Goal: Entertainment & Leisure: Consume media (video, audio)

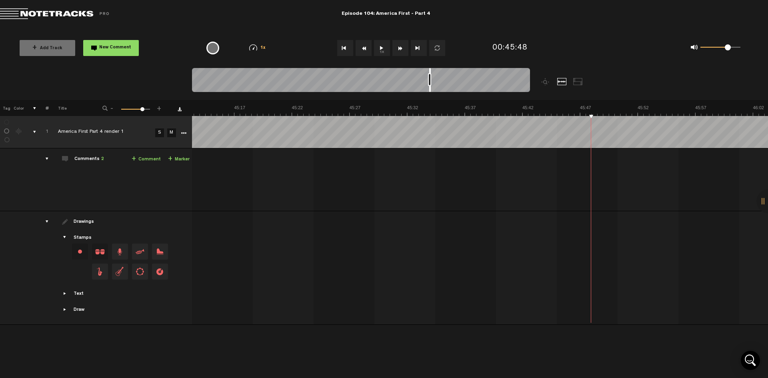
scroll to position [0, 31355]
click at [377, 49] on button "1x" at bounding box center [382, 48] width 16 height 16
drag, startPoint x: 528, startPoint y: 71, endPoint x: 494, endPoint y: 75, distance: 33.8
click at [494, 75] on div at bounding box center [361, 81] width 338 height 27
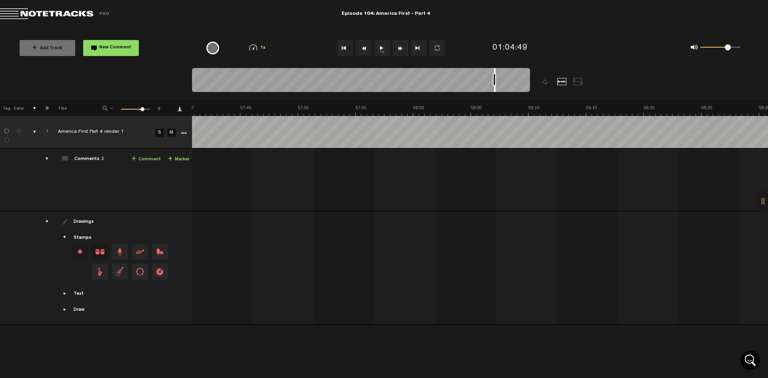
click at [380, 49] on button "1x" at bounding box center [382, 48] width 16 height 16
click at [381, 48] on button "1x" at bounding box center [382, 48] width 16 height 16
click at [381, 50] on button "1x" at bounding box center [382, 48] width 16 height 16
click at [403, 50] on button "Fast Forward" at bounding box center [400, 48] width 16 height 16
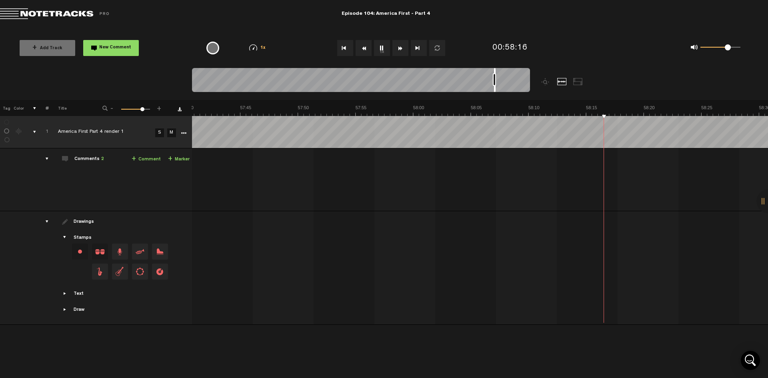
click at [403, 50] on button "Fast Forward" at bounding box center [400, 48] width 16 height 16
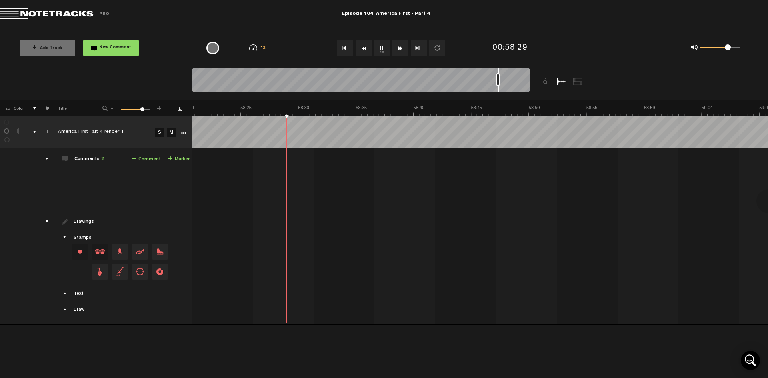
click at [382, 49] on button "1x" at bounding box center [382, 48] width 16 height 16
click at [385, 50] on button "1x" at bounding box center [382, 48] width 16 height 16
click at [380, 49] on button "1x" at bounding box center [382, 48] width 16 height 16
click at [383, 46] on button "1x" at bounding box center [382, 48] width 16 height 16
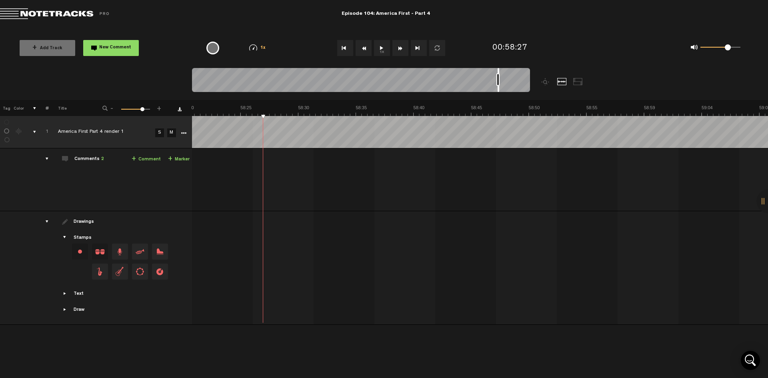
click at [383, 46] on button "1x" at bounding box center [382, 48] width 16 height 16
click at [383, 51] on button "1x" at bounding box center [382, 48] width 16 height 16
click at [379, 52] on button "1x" at bounding box center [382, 48] width 16 height 16
click at [365, 52] on button "Rewind" at bounding box center [363, 48] width 16 height 16
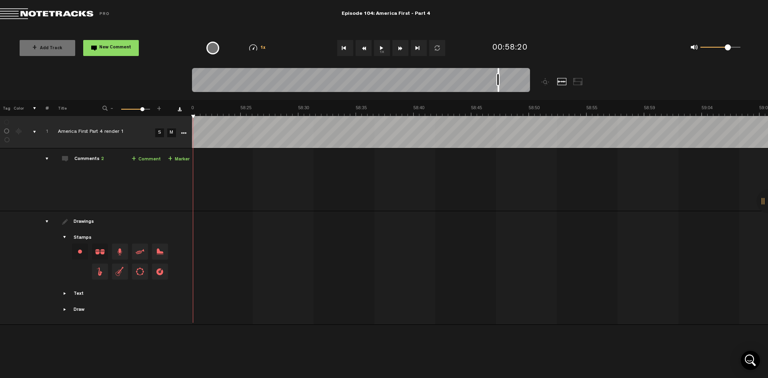
click at [365, 52] on button "Rewind" at bounding box center [363, 48] width 16 height 16
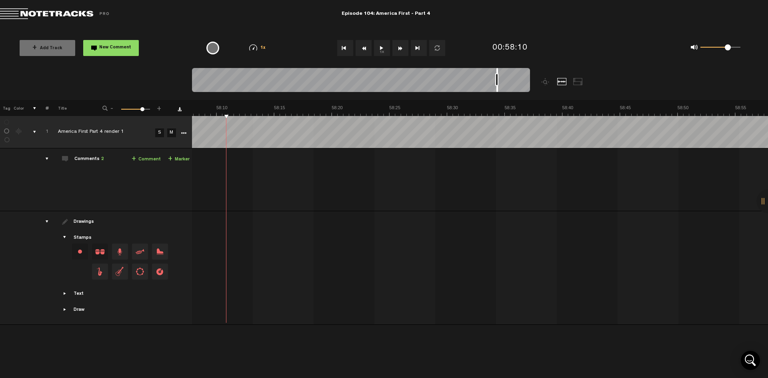
click at [365, 52] on button "Rewind" at bounding box center [363, 48] width 16 height 16
drag, startPoint x: 496, startPoint y: 70, endPoint x: 459, endPoint y: 72, distance: 36.8
click at [459, 72] on div at bounding box center [460, 80] width 2 height 24
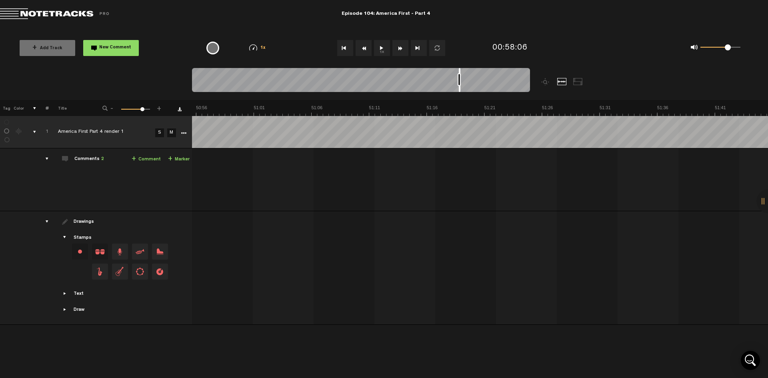
click at [381, 51] on button "1x" at bounding box center [382, 48] width 16 height 16
click at [381, 48] on button "1x" at bounding box center [382, 48] width 16 height 16
drag, startPoint x: 495, startPoint y: 70, endPoint x: 412, endPoint y: 70, distance: 82.4
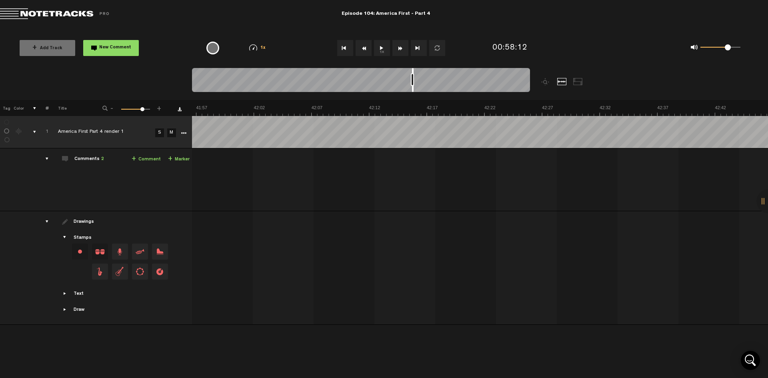
click at [412, 70] on div at bounding box center [413, 80] width 2 height 24
click at [383, 48] on button "1x" at bounding box center [382, 48] width 16 height 16
click at [191, 133] on td "Export to Headliner Update Download Download original Export Audacity labels Ex…" at bounding box center [190, 132] width 3 height 32
click at [365, 48] on button "Rewind" at bounding box center [363, 48] width 16 height 16
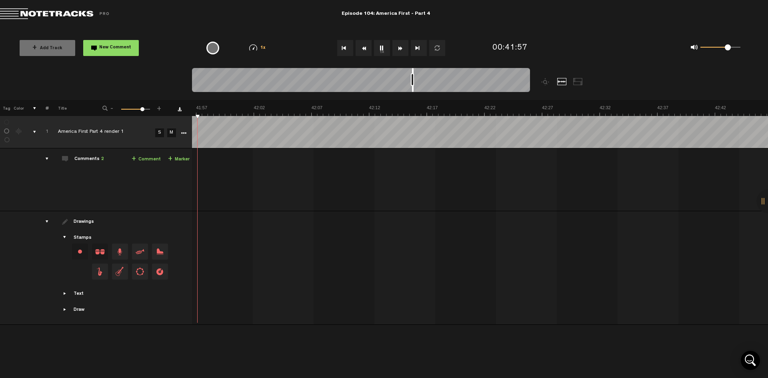
click at [365, 48] on button "Rewind" at bounding box center [363, 48] width 16 height 16
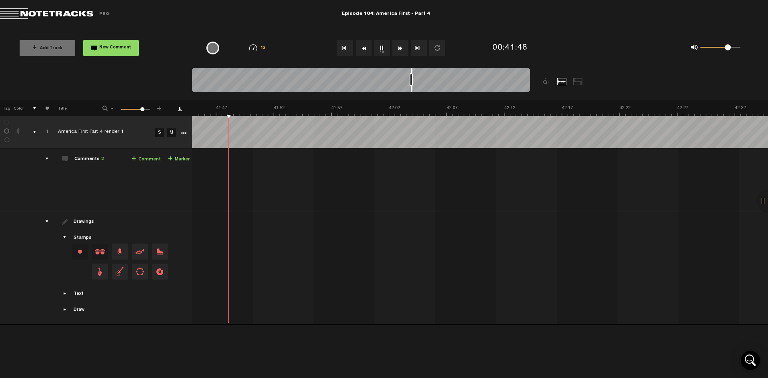
click at [365, 48] on button "Rewind" at bounding box center [363, 48] width 16 height 16
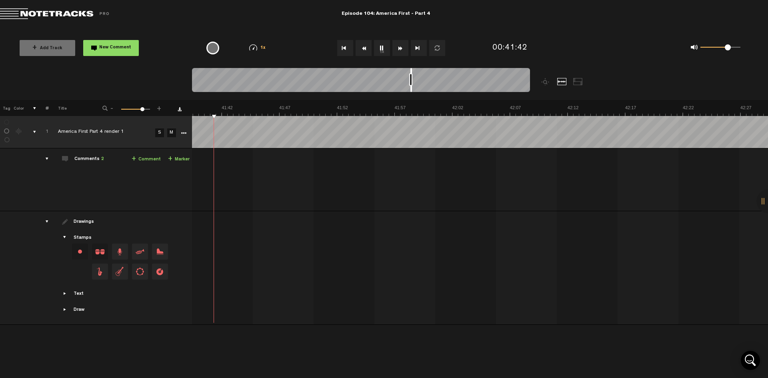
click at [365, 48] on button "Rewind" at bounding box center [363, 48] width 16 height 16
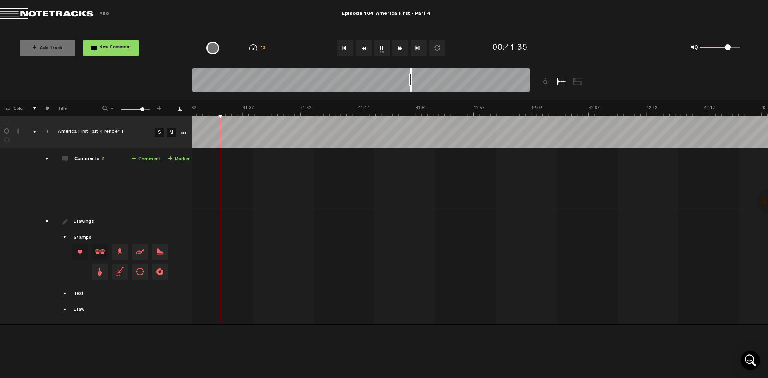
click at [365, 48] on button "Rewind" at bounding box center [363, 48] width 16 height 16
click at [364, 49] on button "Rewind" at bounding box center [363, 48] width 16 height 16
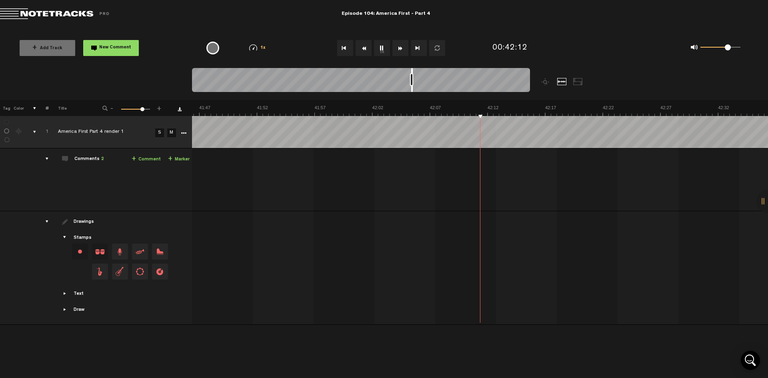
scroll to position [0, 28970]
click at [365, 50] on button "Rewind" at bounding box center [363, 48] width 16 height 16
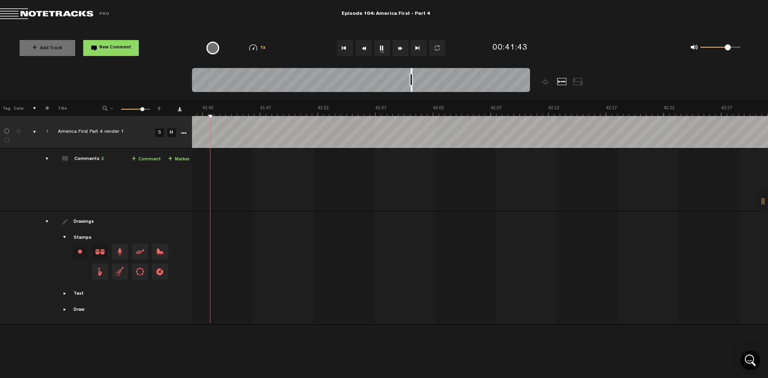
click at [365, 50] on button "Rewind" at bounding box center [363, 48] width 16 height 16
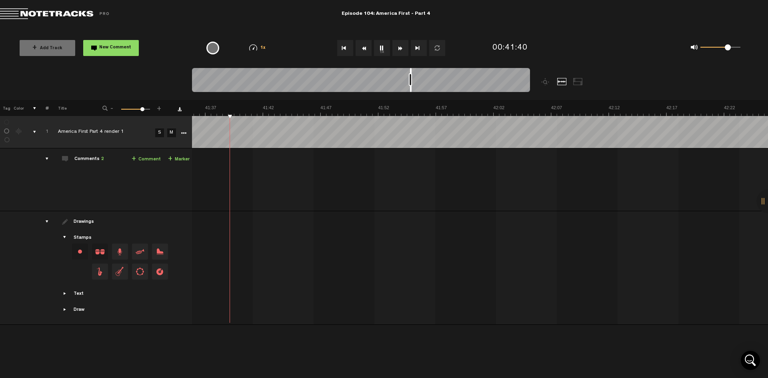
click at [380, 49] on button "1x" at bounding box center [382, 48] width 16 height 16
click at [378, 49] on button "1x" at bounding box center [382, 48] width 16 height 16
click at [365, 51] on button "Rewind" at bounding box center [363, 48] width 16 height 16
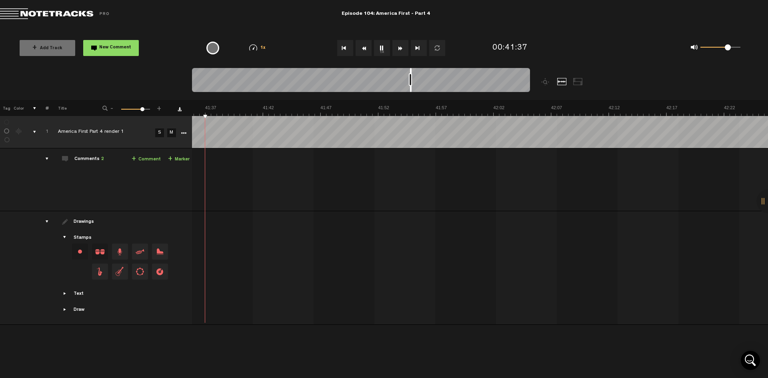
click at [365, 51] on button "Rewind" at bounding box center [363, 48] width 16 height 16
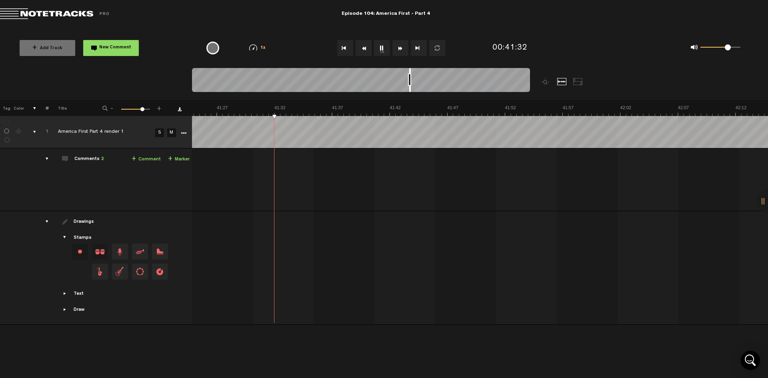
click at [365, 51] on button "Rewind" at bounding box center [363, 48] width 16 height 16
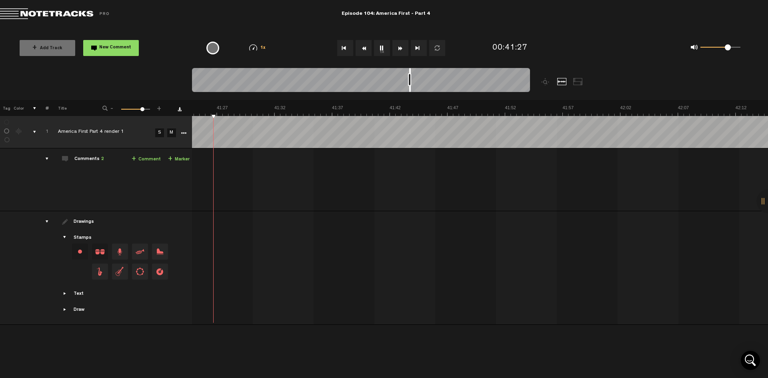
click at [365, 51] on button "Rewind" at bounding box center [363, 48] width 16 height 16
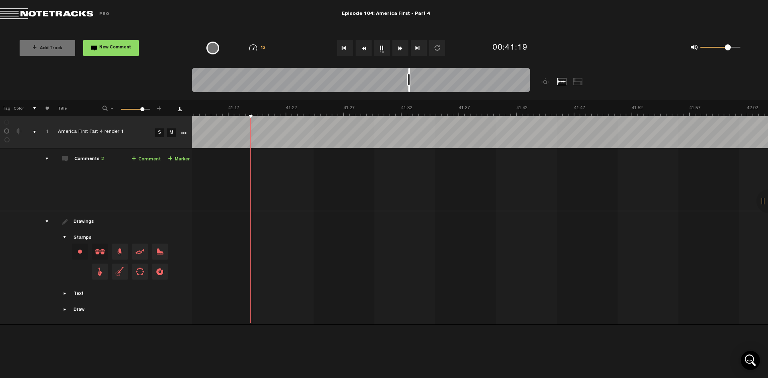
click at [365, 51] on button "Rewind" at bounding box center [363, 48] width 16 height 16
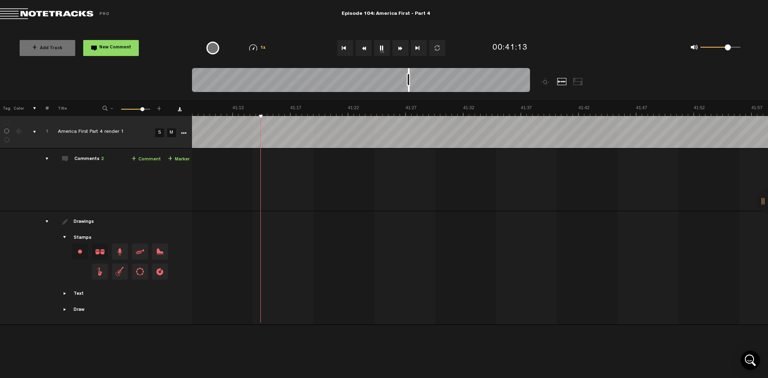
click at [365, 51] on button "Rewind" at bounding box center [363, 48] width 16 height 16
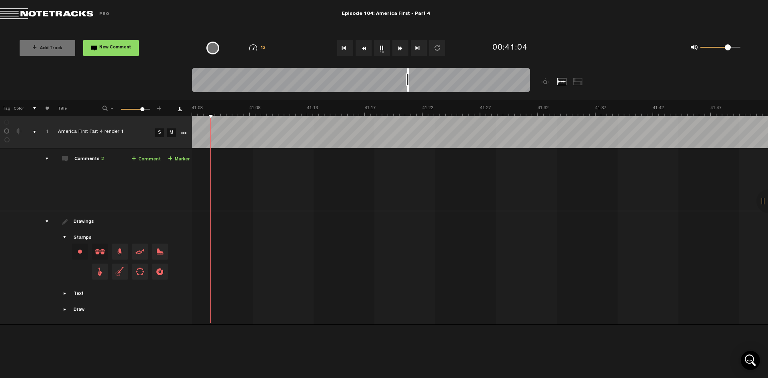
click at [365, 51] on button "Rewind" at bounding box center [363, 48] width 16 height 16
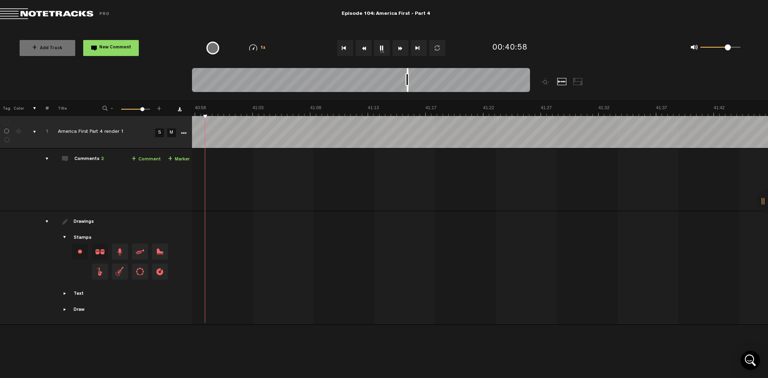
click at [365, 51] on button "Rewind" at bounding box center [363, 48] width 16 height 16
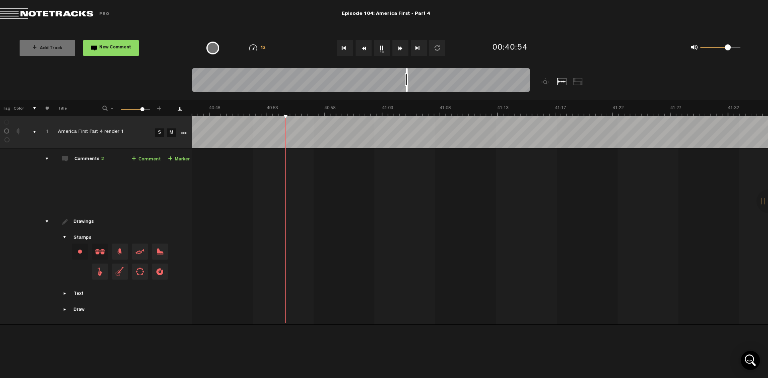
click at [365, 51] on button "Rewind" at bounding box center [363, 48] width 16 height 16
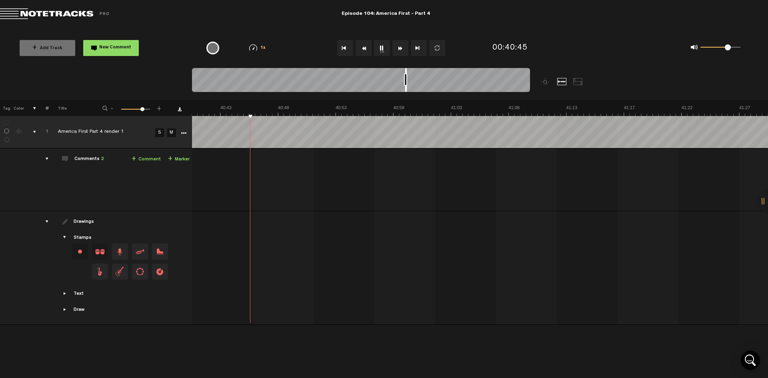
scroll to position [0, 28200]
click at [365, 51] on button "Rewind" at bounding box center [363, 48] width 16 height 16
click at [383, 52] on button "1x" at bounding box center [382, 48] width 16 height 16
click at [380, 50] on button "1x" at bounding box center [382, 48] width 16 height 16
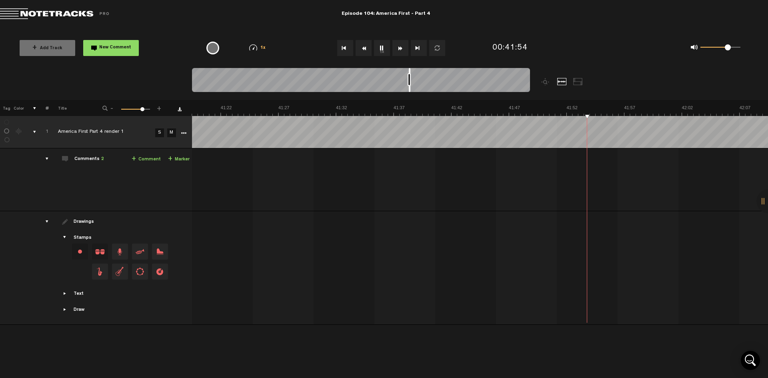
click at [387, 49] on button "1x" at bounding box center [382, 48] width 16 height 16
click at [383, 50] on button "1x" at bounding box center [382, 48] width 16 height 16
click at [382, 52] on button "1x" at bounding box center [382, 48] width 16 height 16
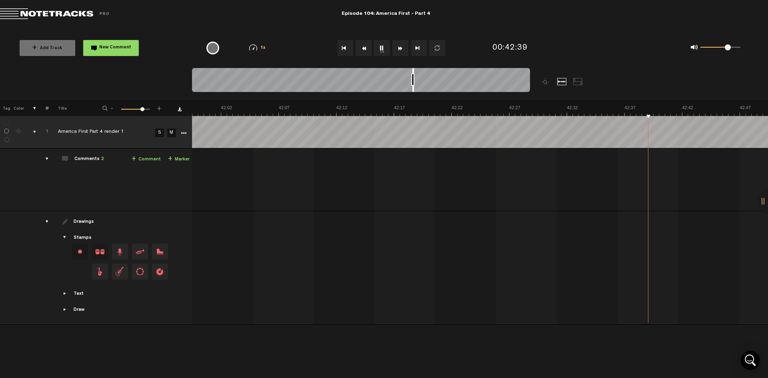
click at [382, 52] on button "1x" at bounding box center [382, 48] width 16 height 16
click at [380, 46] on button "1x" at bounding box center [382, 48] width 16 height 16
click at [386, 46] on button "1x" at bounding box center [382, 48] width 16 height 16
click at [383, 47] on button "1x" at bounding box center [382, 48] width 16 height 16
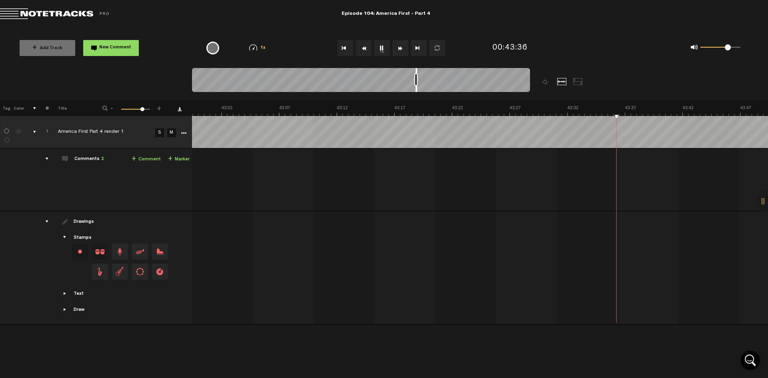
scroll to position [0, 29812]
click at [401, 48] on button "Fast Forward" at bounding box center [400, 48] width 16 height 16
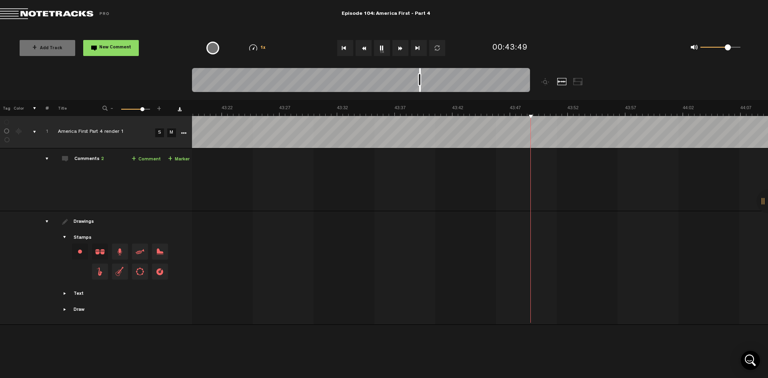
click at [401, 48] on button "Fast Forward" at bounding box center [400, 48] width 16 height 16
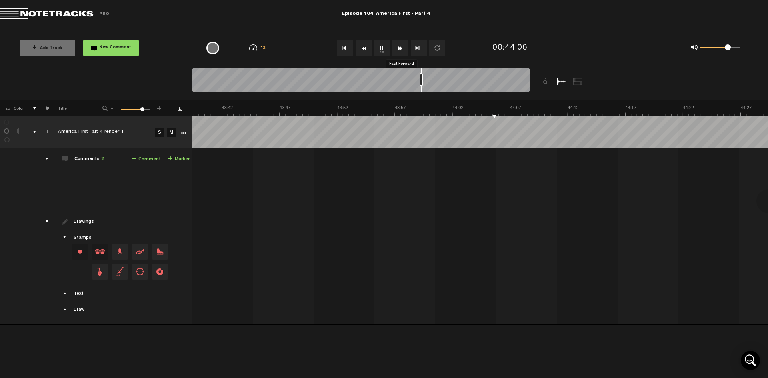
scroll to position [0, 30273]
click at [401, 48] on button "Fast Forward" at bounding box center [400, 48] width 16 height 16
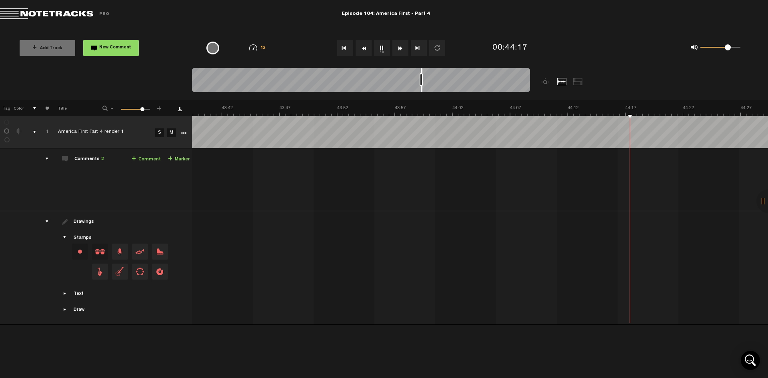
click at [401, 48] on button "Fast Forward" at bounding box center [400, 48] width 16 height 16
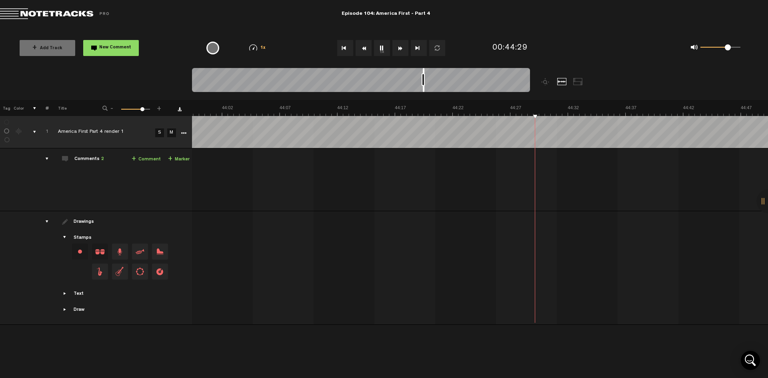
click at [401, 48] on button "Fast Forward" at bounding box center [400, 48] width 16 height 16
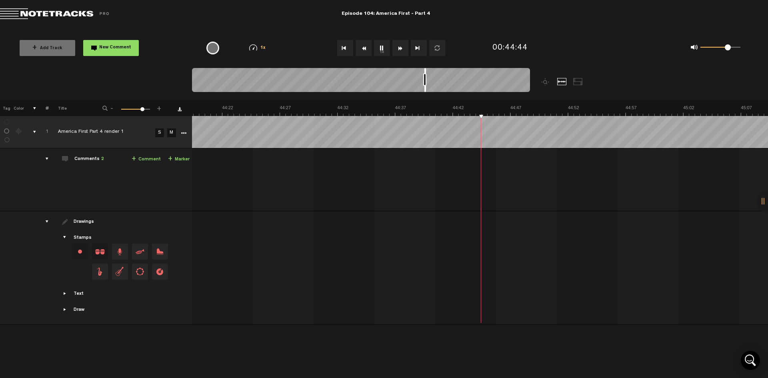
scroll to position [0, 30734]
click at [401, 48] on button "Fast Forward" at bounding box center [400, 48] width 16 height 16
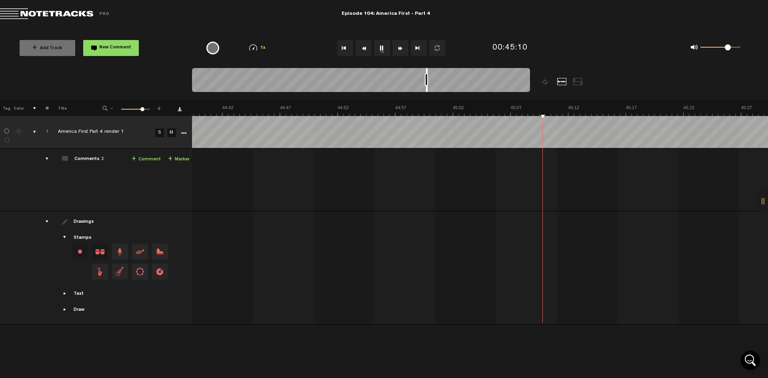
click at [401, 48] on button "Fast Forward" at bounding box center [400, 48] width 16 height 16
click at [384, 49] on button "1x" at bounding box center [382, 48] width 16 height 16
click at [381, 51] on button "1x" at bounding box center [382, 48] width 16 height 16
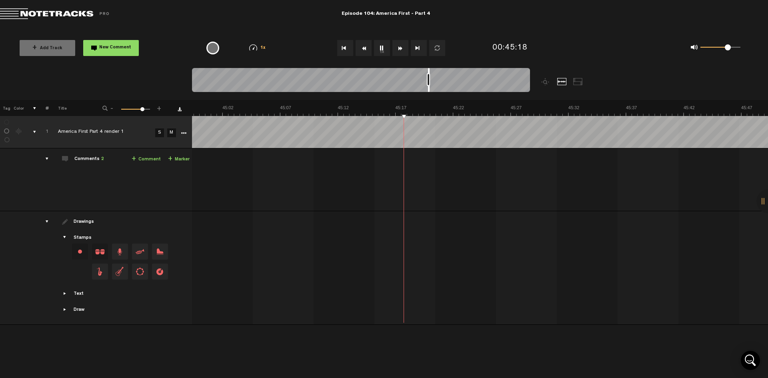
click at [381, 51] on button "1x" at bounding box center [382, 48] width 16 height 16
click at [381, 47] on button "1x" at bounding box center [382, 48] width 16 height 16
click at [381, 51] on button "1x" at bounding box center [382, 48] width 16 height 16
click at [384, 48] on button "1x" at bounding box center [382, 48] width 16 height 16
click at [379, 46] on button "1x" at bounding box center [382, 48] width 16 height 16
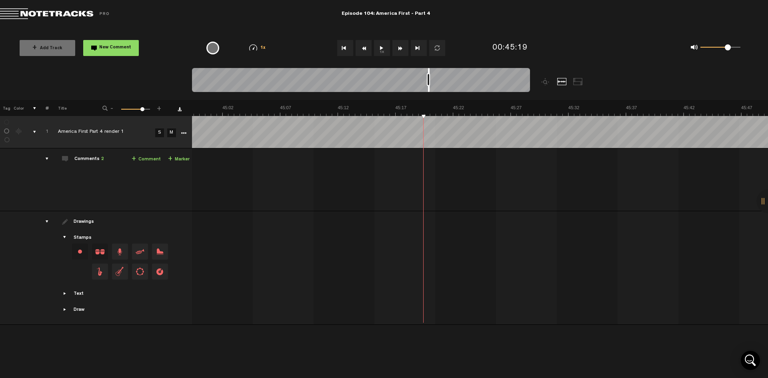
click at [381, 50] on button "1x" at bounding box center [382, 48] width 16 height 16
drag, startPoint x: 381, startPoint y: 49, endPoint x: 381, endPoint y: 44, distance: 5.6
click at [381, 44] on button "1x" at bounding box center [382, 48] width 16 height 16
click at [379, 48] on button "1x" at bounding box center [382, 48] width 16 height 16
click at [382, 53] on button "1x" at bounding box center [382, 48] width 16 height 16
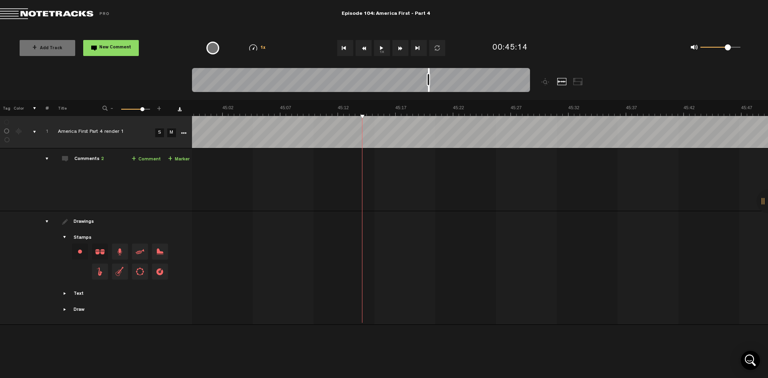
click at [381, 51] on button "1x" at bounding box center [382, 48] width 16 height 16
click at [383, 51] on button "1x" at bounding box center [382, 48] width 16 height 16
click at [381, 45] on button "1x" at bounding box center [382, 48] width 16 height 16
click at [383, 47] on button "1x" at bounding box center [382, 48] width 16 height 16
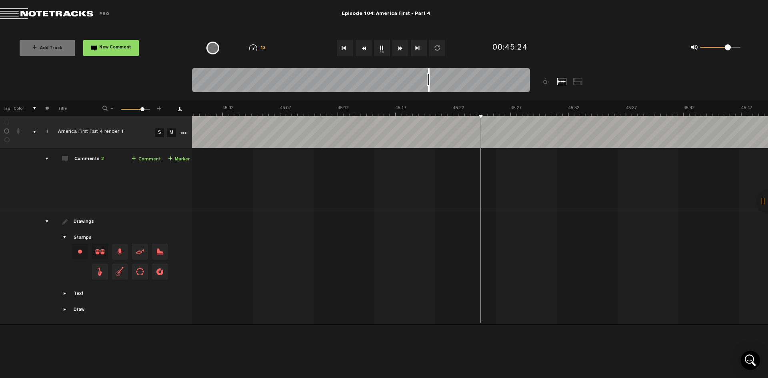
click at [379, 49] on button "1x" at bounding box center [382, 48] width 16 height 16
click at [381, 42] on button "1x" at bounding box center [382, 48] width 16 height 16
click at [379, 46] on button "1x" at bounding box center [382, 48] width 16 height 16
click at [383, 50] on button "1x" at bounding box center [382, 48] width 16 height 16
click at [381, 51] on button "1x" at bounding box center [382, 48] width 16 height 16
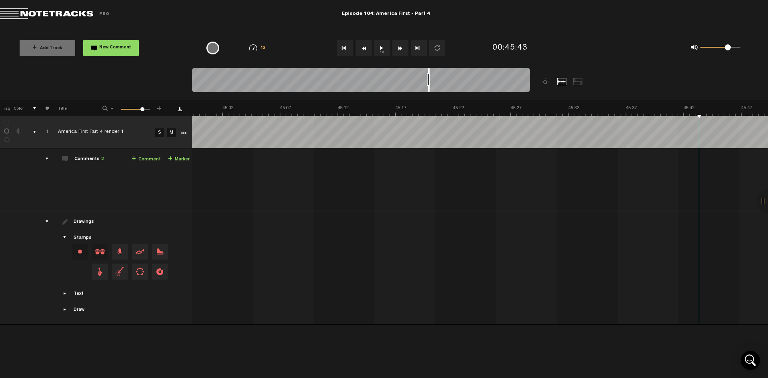
click at [377, 48] on button "1x" at bounding box center [382, 48] width 16 height 16
click at [384, 50] on button "1x" at bounding box center [382, 48] width 16 height 16
click at [383, 46] on button "1x" at bounding box center [382, 48] width 16 height 16
click at [383, 47] on button "1x" at bounding box center [382, 48] width 16 height 16
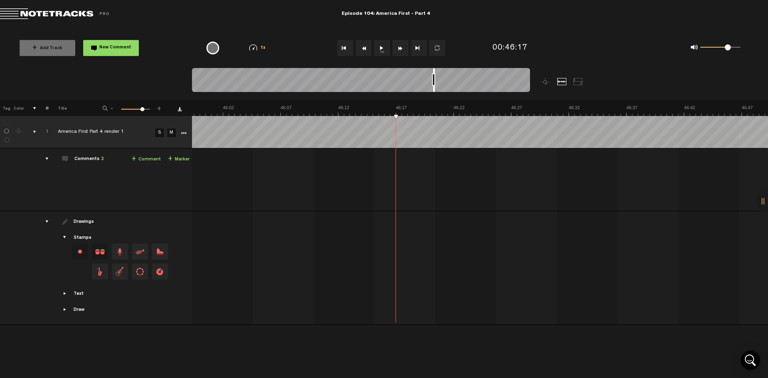
click at [381, 47] on button "1x" at bounding box center [382, 48] width 16 height 16
click at [381, 50] on button "1x" at bounding box center [382, 48] width 16 height 16
click at [383, 50] on button "1x" at bounding box center [382, 48] width 16 height 16
click at [379, 46] on button "1x" at bounding box center [382, 48] width 16 height 16
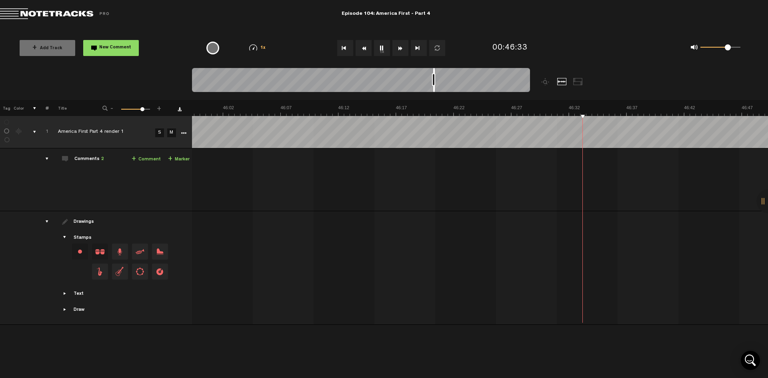
click at [381, 50] on button "1x" at bounding box center [382, 48] width 16 height 16
click at [382, 47] on button "1x" at bounding box center [382, 48] width 16 height 16
click at [383, 49] on button "1x" at bounding box center [382, 48] width 16 height 16
click at [382, 48] on button "1x" at bounding box center [382, 48] width 16 height 16
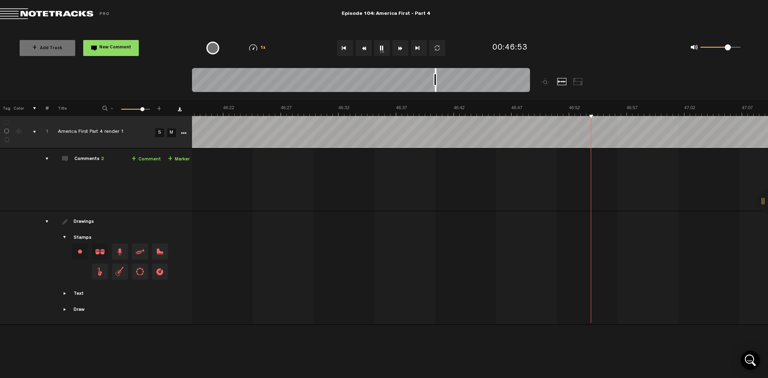
click at [385, 51] on button "1x" at bounding box center [382, 48] width 16 height 16
click at [378, 48] on button "1x" at bounding box center [382, 48] width 16 height 16
click at [379, 48] on button "1x" at bounding box center [382, 48] width 16 height 16
click at [385, 50] on button "1x" at bounding box center [382, 48] width 16 height 16
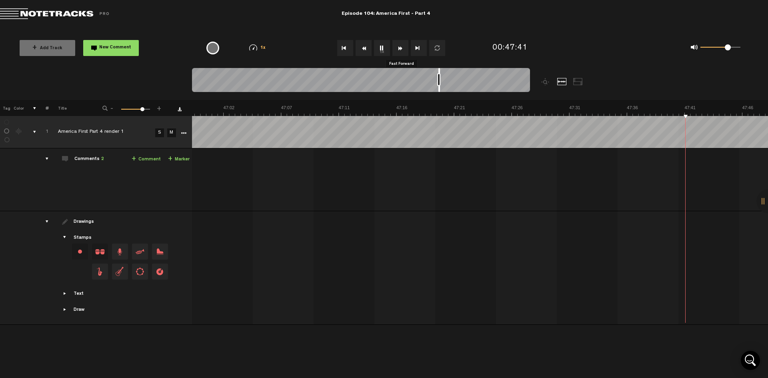
click at [399, 52] on button "Fast Forward" at bounding box center [400, 48] width 16 height 16
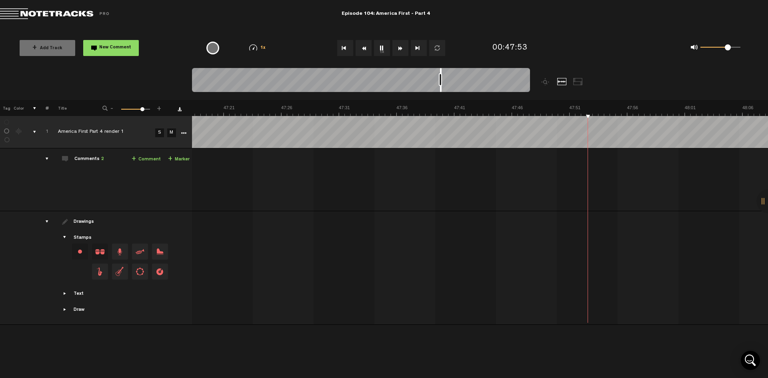
click at [399, 52] on button "Fast Forward" at bounding box center [400, 48] width 16 height 16
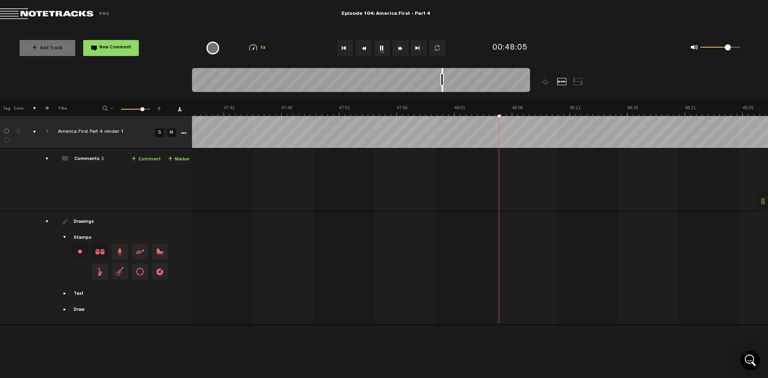
scroll to position [0, 33036]
click at [399, 52] on button "Fast Forward" at bounding box center [400, 48] width 16 height 16
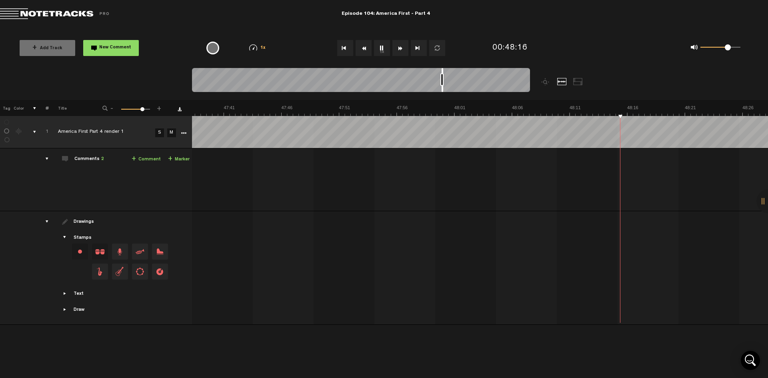
click at [399, 52] on button "Fast Forward" at bounding box center [400, 48] width 16 height 16
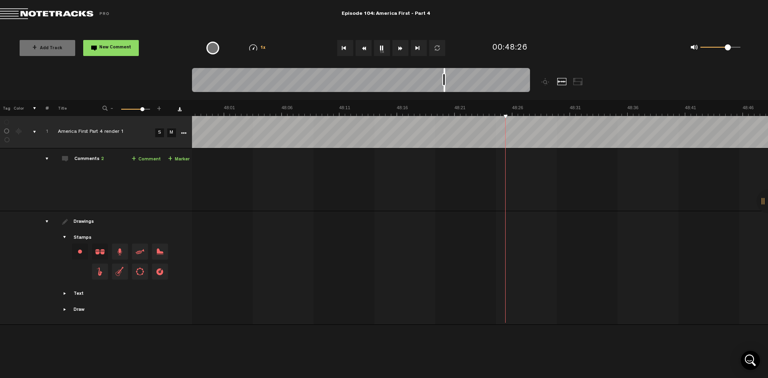
click at [399, 52] on button "Fast Forward" at bounding box center [400, 48] width 16 height 16
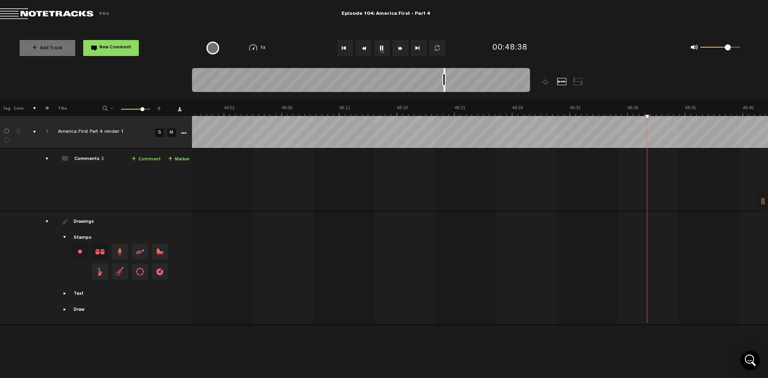
click at [399, 52] on button "Fast Forward" at bounding box center [400, 48] width 16 height 16
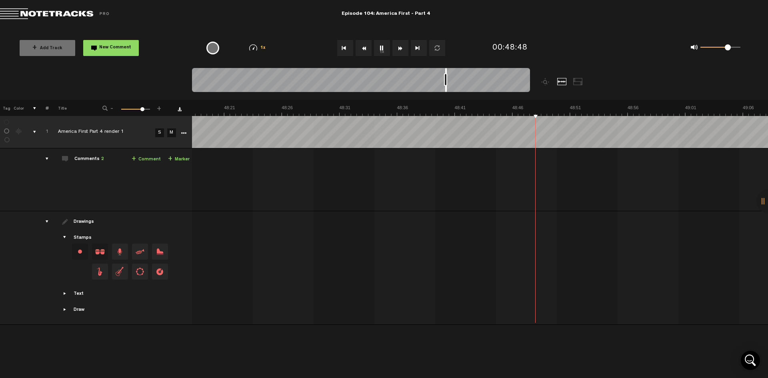
click at [399, 52] on button "Fast Forward" at bounding box center [400, 48] width 16 height 16
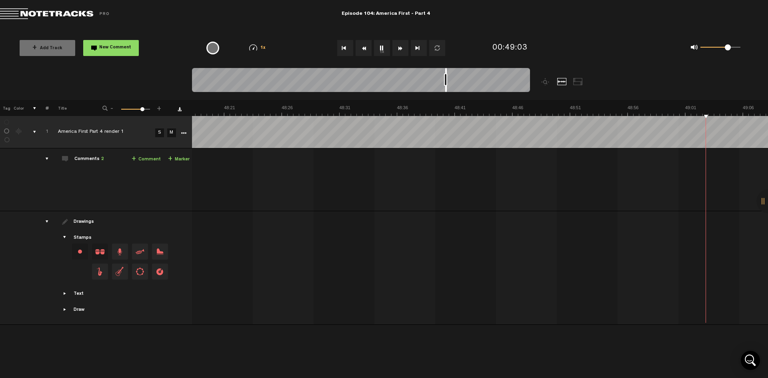
click at [399, 52] on button "Fast Forward" at bounding box center [400, 48] width 16 height 16
click at [383, 44] on button "1x" at bounding box center [382, 48] width 16 height 16
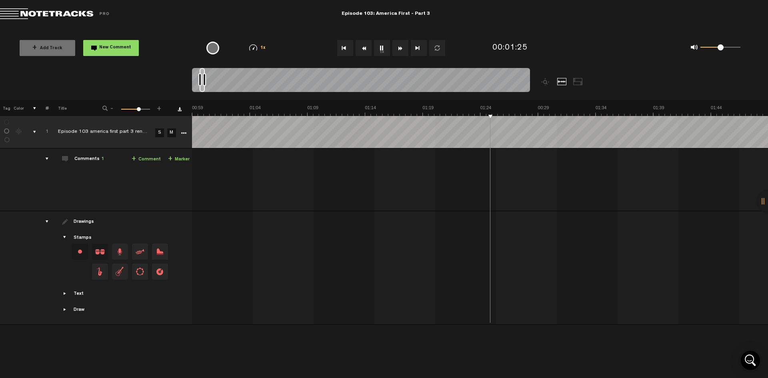
scroll to position [0, 921]
click at [379, 51] on button "1x" at bounding box center [382, 48] width 16 height 16
drag, startPoint x: 203, startPoint y: 70, endPoint x: 288, endPoint y: 73, distance: 84.4
click at [289, 74] on div at bounding box center [291, 80] width 4 height 24
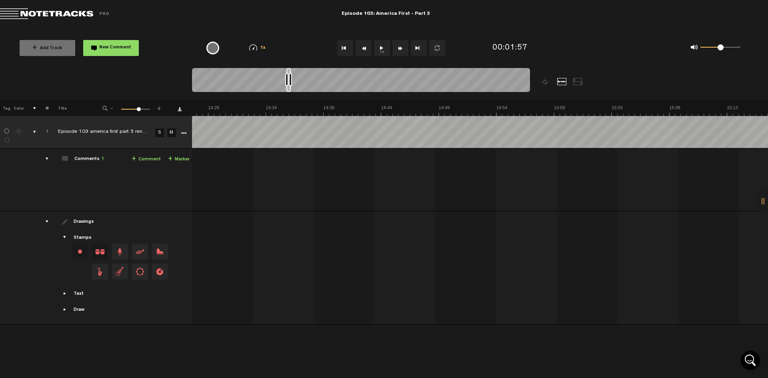
scroll to position [0, 10008]
click at [378, 51] on button "1x" at bounding box center [382, 48] width 16 height 16
click at [397, 49] on button "Fast Forward" at bounding box center [400, 48] width 16 height 16
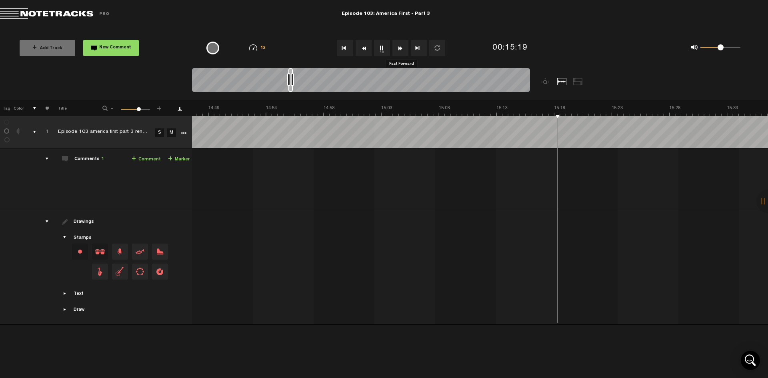
click at [397, 49] on button "Fast Forward" at bounding box center [400, 48] width 16 height 16
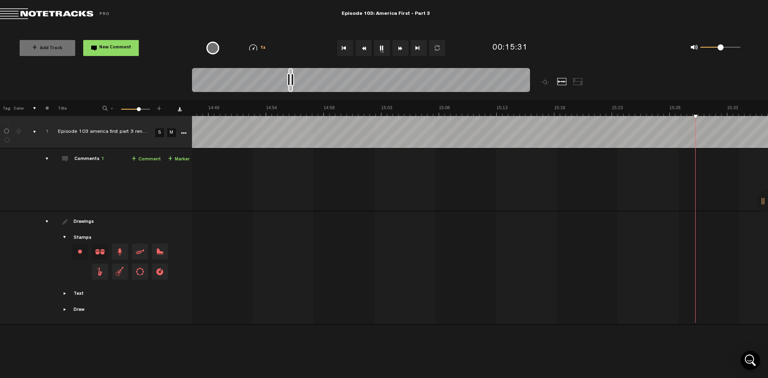
scroll to position [0, 10468]
click at [397, 49] on button "Fast Forward" at bounding box center [400, 48] width 16 height 16
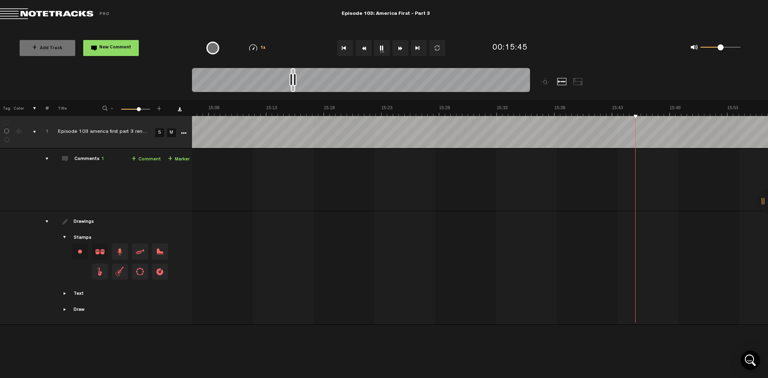
click at [397, 49] on button "Fast Forward" at bounding box center [400, 48] width 16 height 16
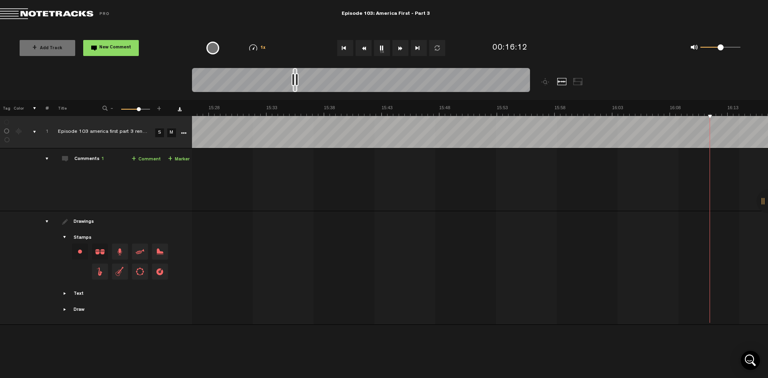
scroll to position [0, 10929]
click at [381, 49] on button "1x" at bounding box center [382, 48] width 16 height 16
drag, startPoint x: 296, startPoint y: 70, endPoint x: 397, endPoint y: 84, distance: 101.7
click at [397, 84] on div at bounding box center [361, 81] width 338 height 27
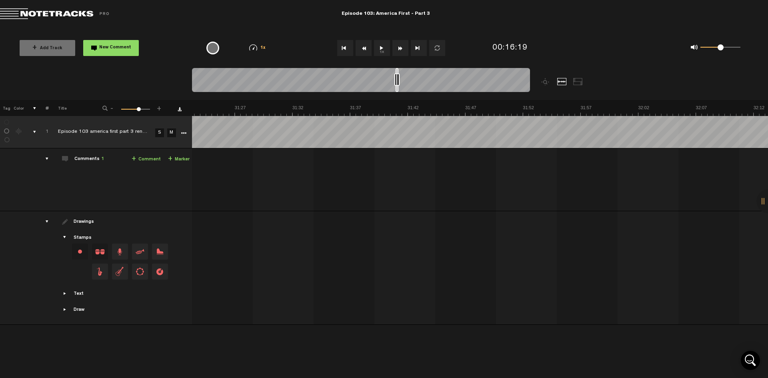
scroll to position [0, 21691]
click at [397, 74] on div at bounding box center [361, 81] width 338 height 27
click at [382, 49] on button "1x" at bounding box center [382, 48] width 16 height 16
click at [400, 48] on button "Fast Forward" at bounding box center [400, 48] width 16 height 16
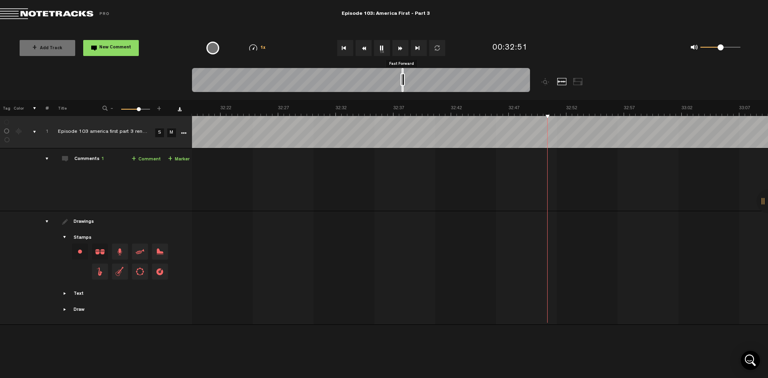
click at [400, 47] on button "Fast Forward" at bounding box center [400, 48] width 16 height 16
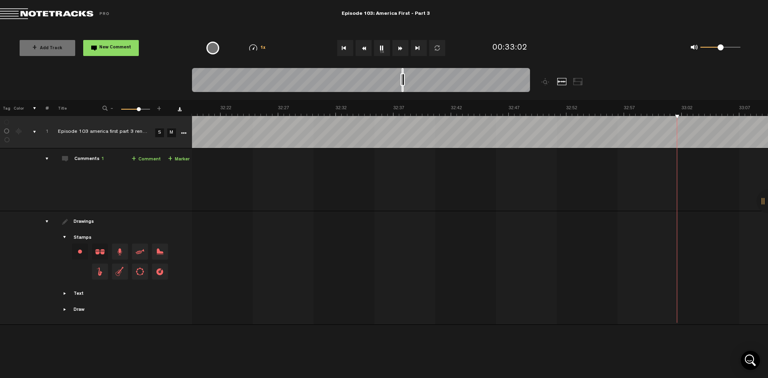
click at [400, 47] on button "Fast Forward" at bounding box center [400, 48] width 16 height 16
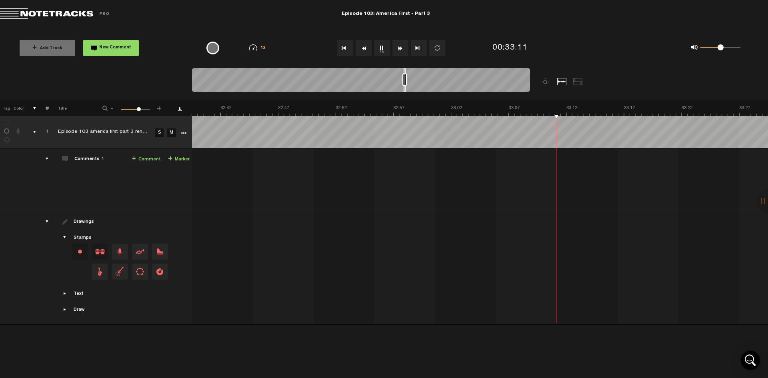
click at [400, 47] on button "Fast Forward" at bounding box center [400, 48] width 16 height 16
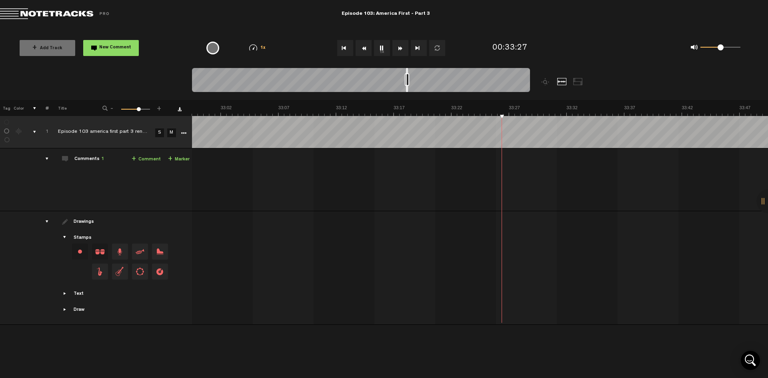
scroll to position [0, 22842]
click at [400, 47] on button "Fast Forward" at bounding box center [400, 48] width 16 height 16
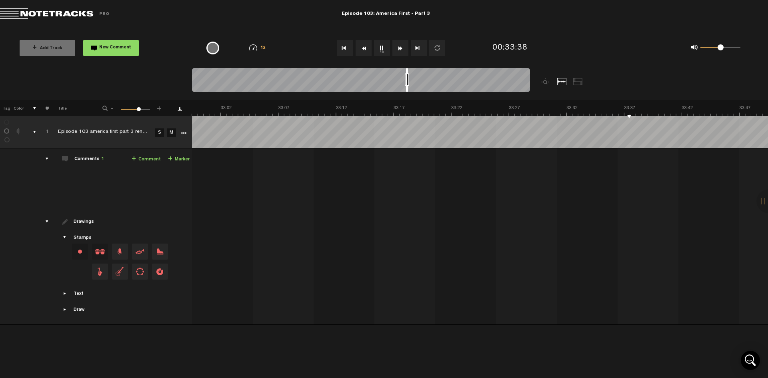
click at [400, 47] on button "Fast Forward" at bounding box center [400, 48] width 16 height 16
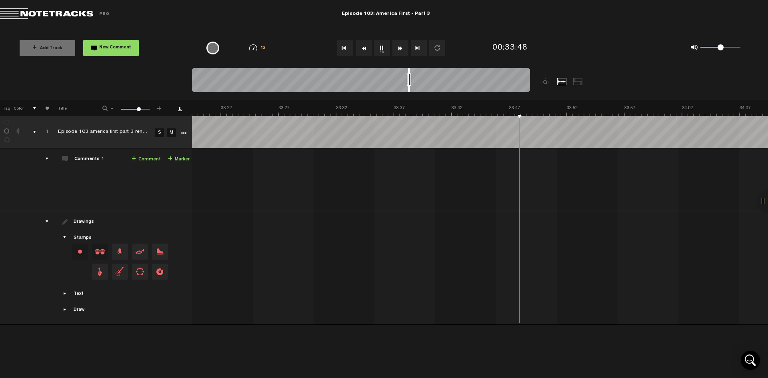
click at [400, 47] on button "Fast Forward" at bounding box center [400, 48] width 16 height 16
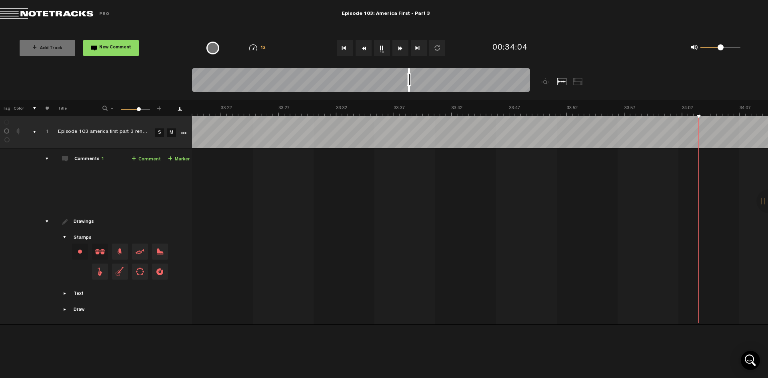
click at [400, 47] on button "Fast Forward" at bounding box center [400, 48] width 16 height 16
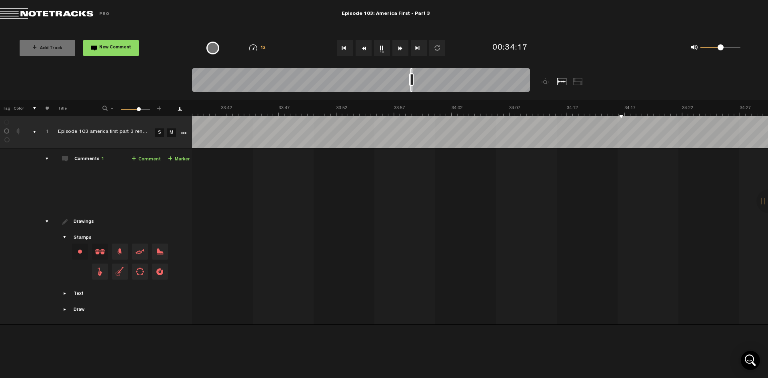
click at [400, 47] on button "Fast Forward" at bounding box center [400, 48] width 16 height 16
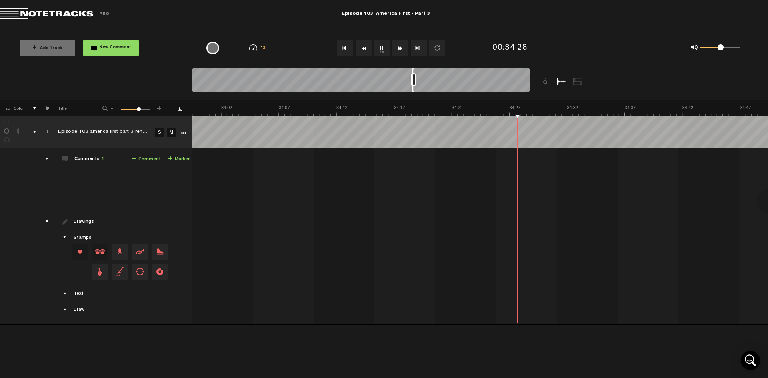
click at [400, 47] on button "Fast Forward" at bounding box center [400, 48] width 16 height 16
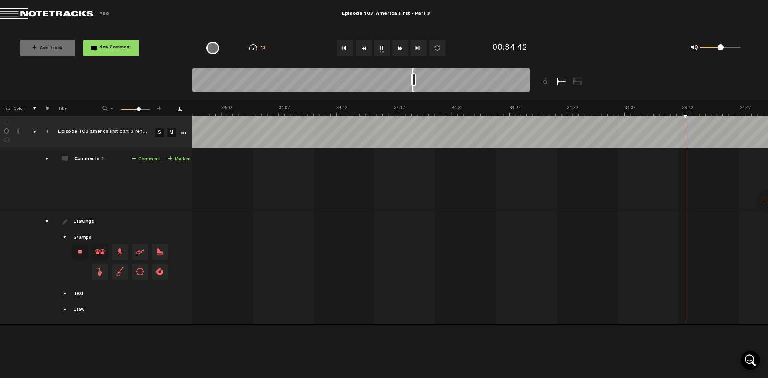
click at [400, 47] on button "Fast Forward" at bounding box center [400, 48] width 16 height 16
click at [399, 48] on button "Fast Forward" at bounding box center [400, 48] width 16 height 16
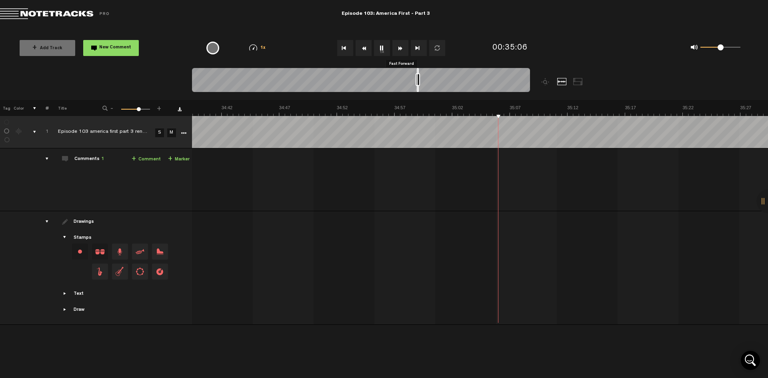
scroll to position [0, 23994]
click at [399, 49] on button "Fast Forward" at bounding box center [400, 48] width 16 height 16
click at [399, 50] on button "Fast Forward" at bounding box center [400, 48] width 16 height 16
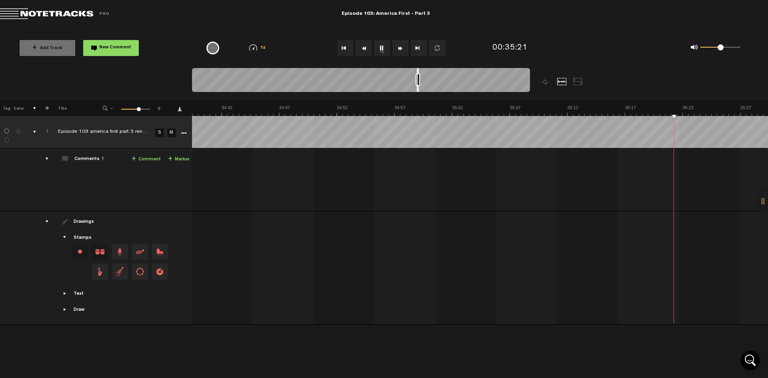
click at [399, 50] on button "Fast Forward" at bounding box center [400, 48] width 16 height 16
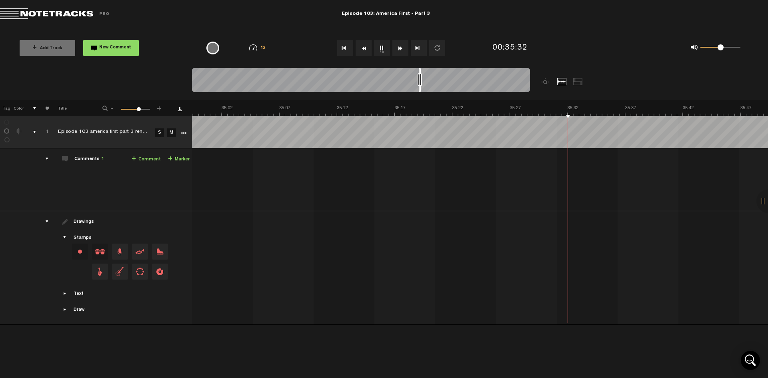
click at [399, 50] on button "Fast Forward" at bounding box center [400, 48] width 16 height 16
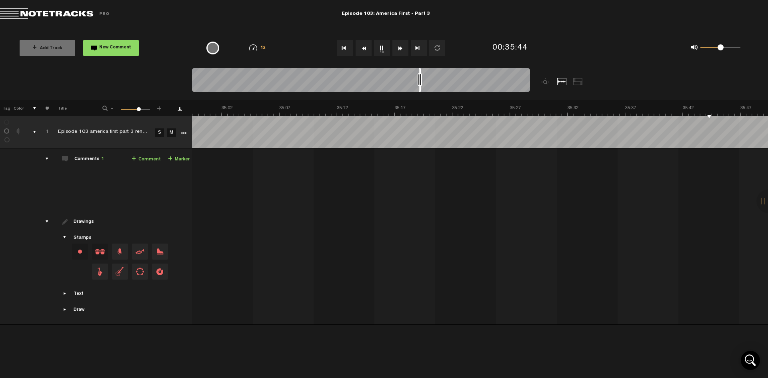
scroll to position [0, 24454]
click at [399, 50] on button "Fast Forward" at bounding box center [400, 48] width 16 height 16
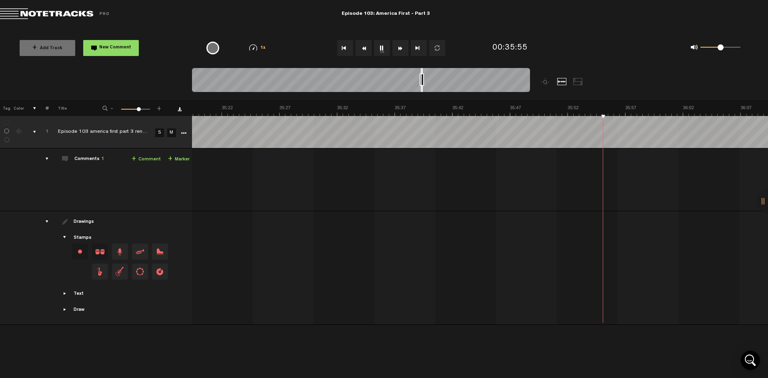
click at [399, 50] on button "Fast Forward" at bounding box center [400, 48] width 16 height 16
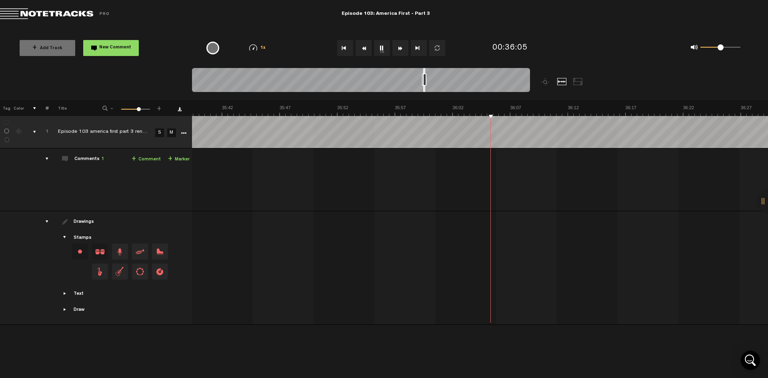
click at [399, 50] on button "Fast Forward" at bounding box center [400, 48] width 16 height 16
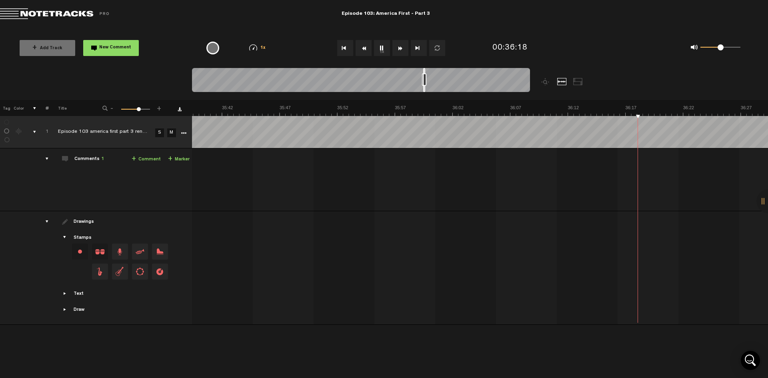
click at [399, 50] on button "Fast Forward" at bounding box center [400, 48] width 16 height 16
click at [399, 46] on button "Fast Forward" at bounding box center [400, 48] width 16 height 16
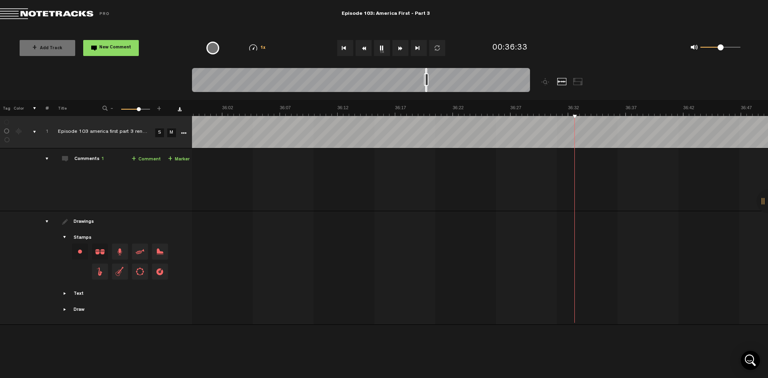
click at [399, 46] on button "Fast Forward" at bounding box center [400, 48] width 16 height 16
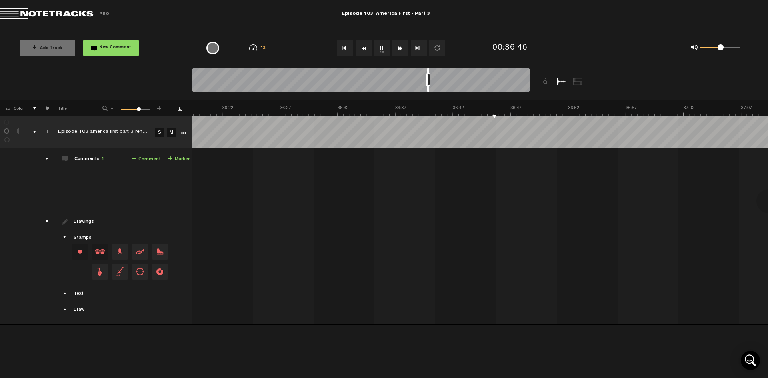
scroll to position [0, 25145]
click at [399, 46] on button "Fast Forward" at bounding box center [400, 48] width 16 height 16
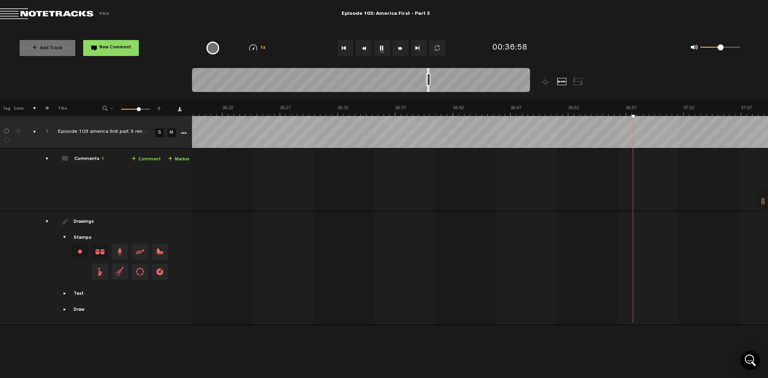
click at [399, 46] on button "Fast Forward" at bounding box center [400, 48] width 16 height 16
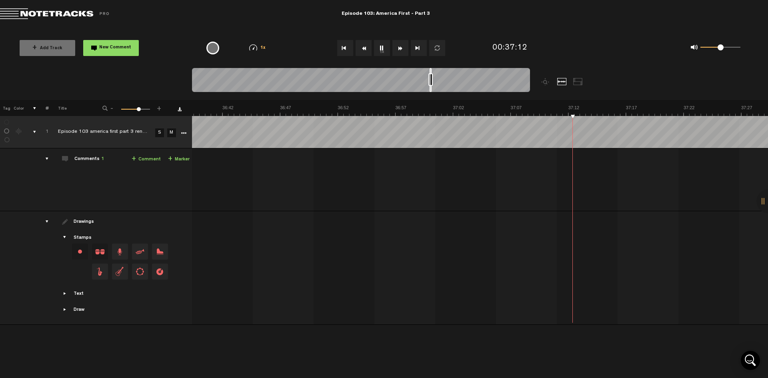
click at [399, 46] on button "Fast Forward" at bounding box center [400, 48] width 16 height 16
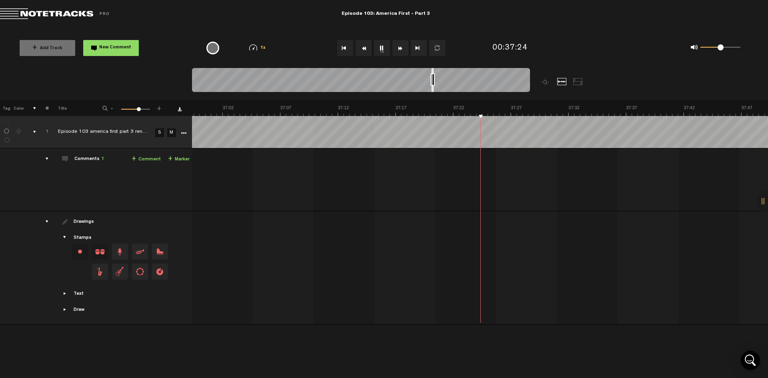
click at [399, 46] on button "Fast Forward" at bounding box center [400, 48] width 16 height 16
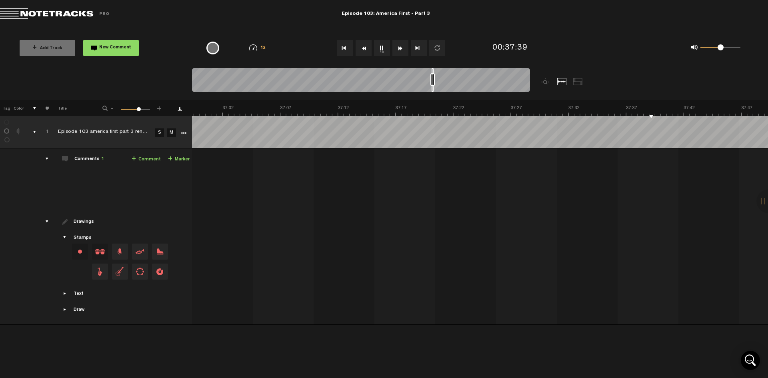
click at [399, 46] on button "Fast Forward" at bounding box center [400, 48] width 16 height 16
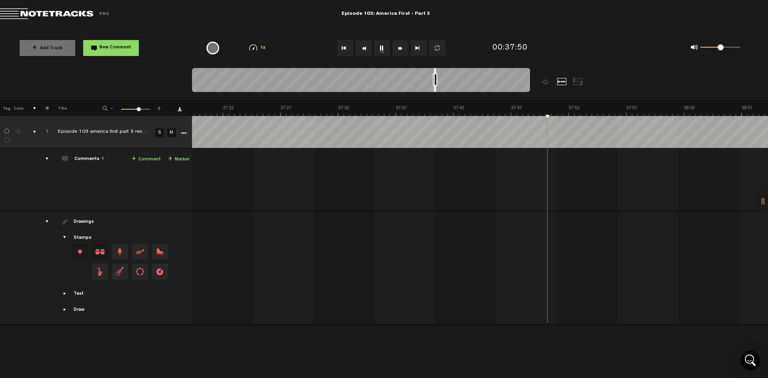
click at [399, 46] on button "Fast Forward" at bounding box center [400, 48] width 16 height 16
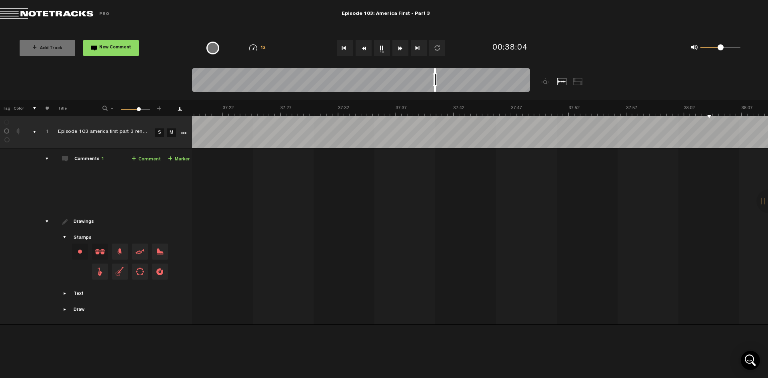
scroll to position [0, 26066]
click at [397, 52] on button "Fast Forward" at bounding box center [400, 48] width 16 height 16
click at [397, 50] on button "Fast Forward" at bounding box center [400, 48] width 16 height 16
click at [397, 49] on button "Fast Forward" at bounding box center [400, 48] width 16 height 16
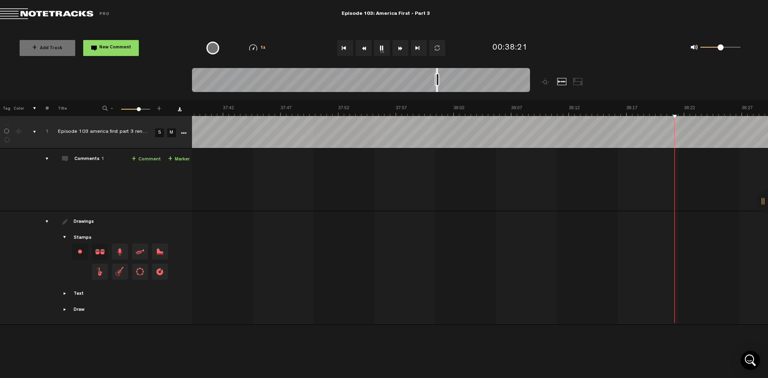
click at [397, 49] on button "Fast Forward" at bounding box center [400, 48] width 16 height 16
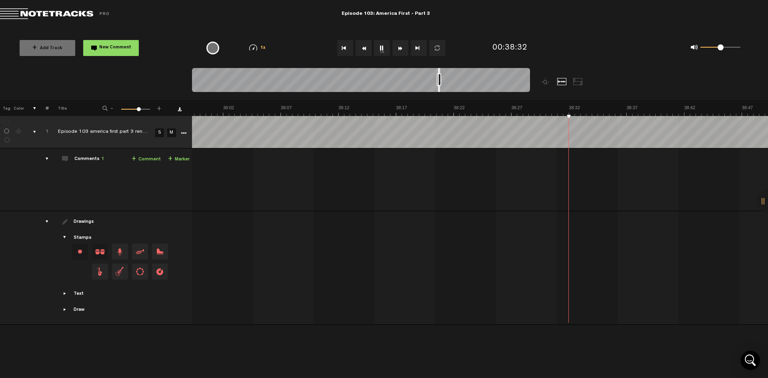
click at [397, 49] on button "Fast Forward" at bounding box center [400, 48] width 16 height 16
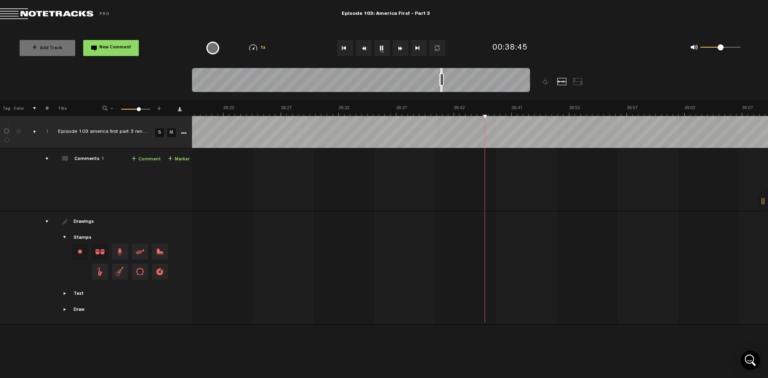
scroll to position [0, 26527]
click at [397, 49] on button "Fast Forward" at bounding box center [400, 48] width 16 height 16
click at [397, 48] on button "Fast Forward" at bounding box center [400, 48] width 16 height 16
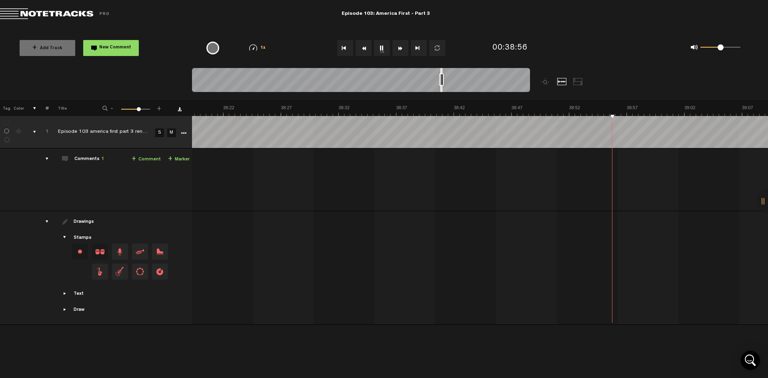
click at [397, 48] on button "Fast Forward" at bounding box center [400, 48] width 16 height 16
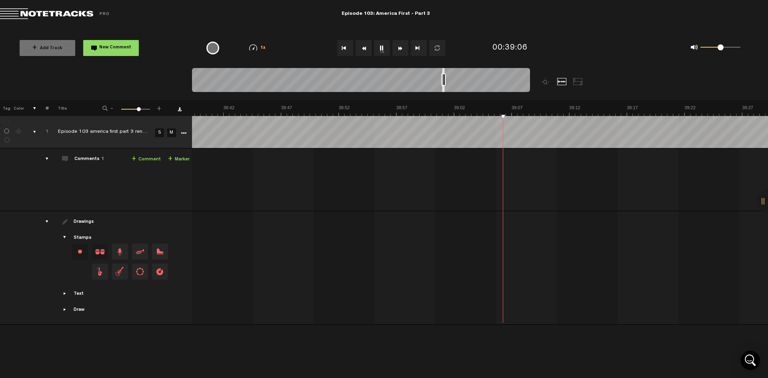
click at [397, 48] on button "Fast Forward" at bounding box center [400, 48] width 16 height 16
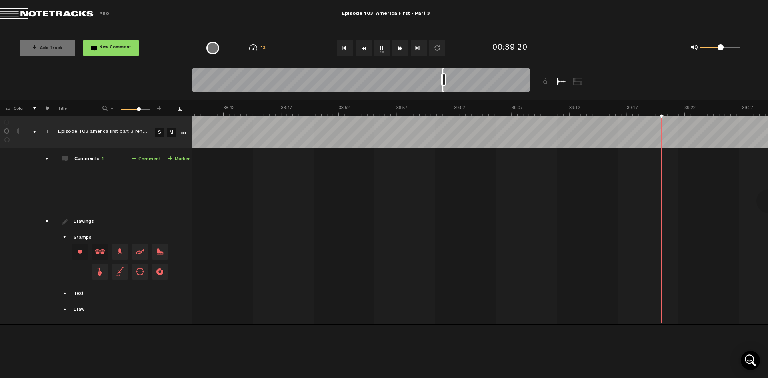
click at [397, 48] on button "Fast Forward" at bounding box center [400, 48] width 16 height 16
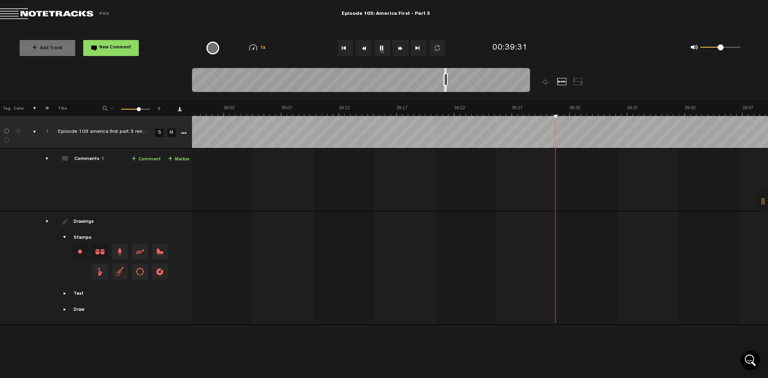
click at [397, 48] on button "Fast Forward" at bounding box center [400, 48] width 16 height 16
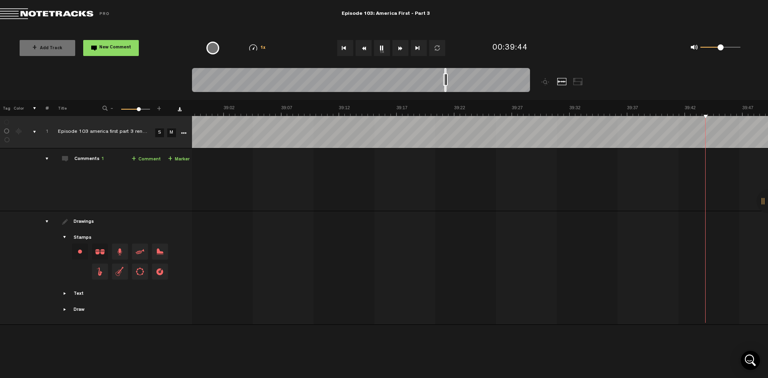
click at [397, 48] on button "Fast Forward" at bounding box center [400, 48] width 16 height 16
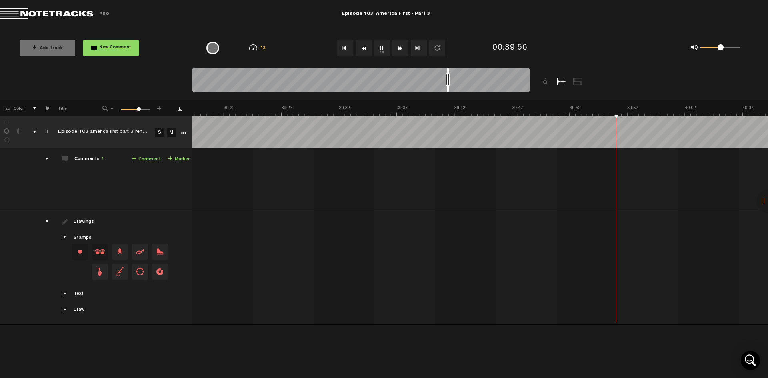
click at [403, 47] on button "Fast Forward" at bounding box center [400, 48] width 16 height 16
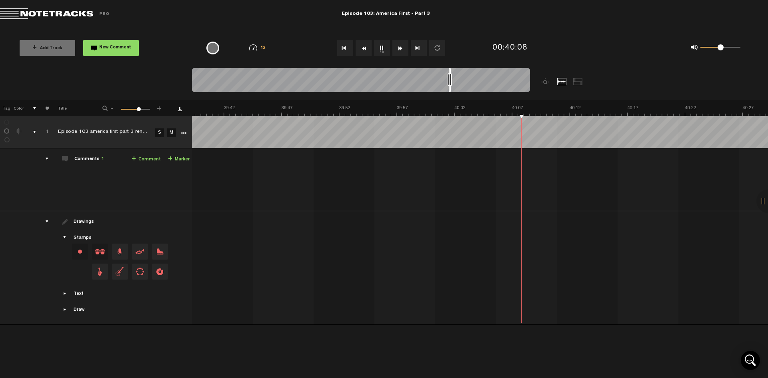
click at [403, 47] on button "Fast Forward" at bounding box center [400, 48] width 16 height 16
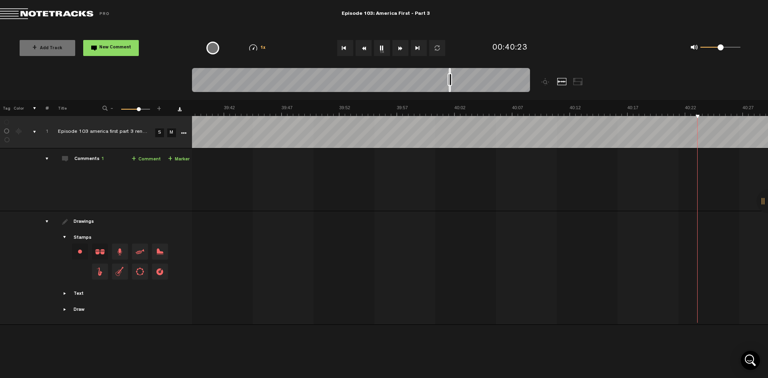
click at [403, 47] on button "Fast Forward" at bounding box center [400, 48] width 16 height 16
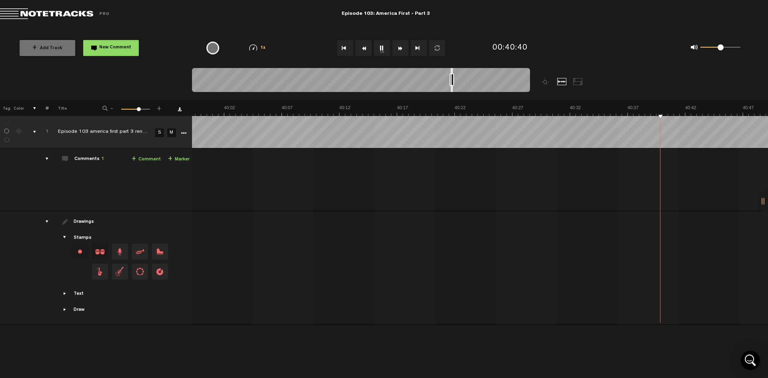
click at [403, 47] on button "Fast Forward" at bounding box center [400, 48] width 16 height 16
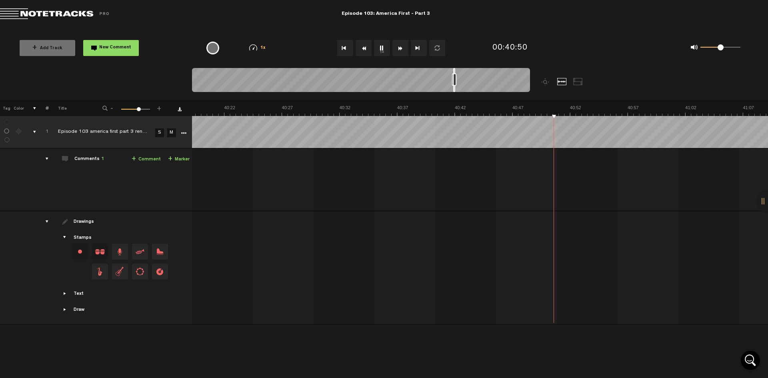
click at [403, 47] on button "Fast Forward" at bounding box center [400, 48] width 16 height 16
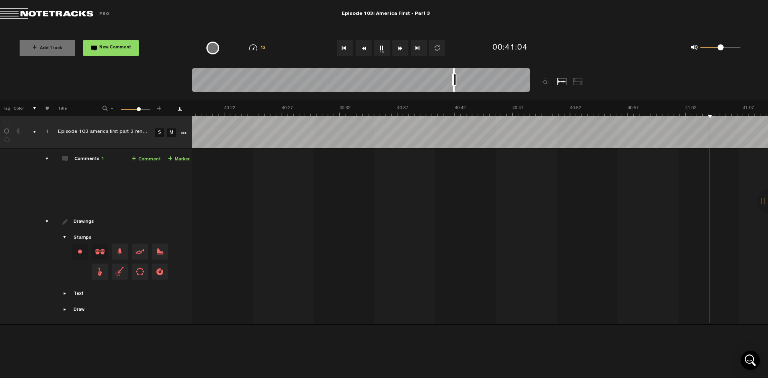
click at [403, 47] on button "Fast Forward" at bounding box center [400, 48] width 16 height 16
drag, startPoint x: 403, startPoint y: 47, endPoint x: 397, endPoint y: 32, distance: 16.3
click at [397, 32] on div "+ Add Track New Comment 1x 0.25x 0.5x 0.75x 1x 1.25x 1.5x 1.75x 2x All emojis 😀…" at bounding box center [384, 48] width 768 height 40
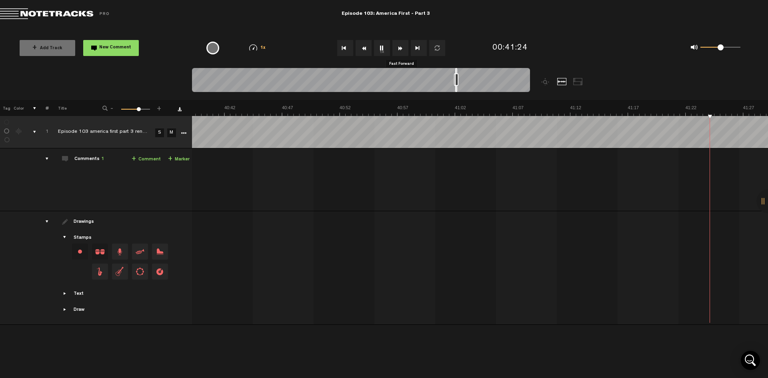
scroll to position [0, 28369]
click at [400, 46] on button "Fast Forward" at bounding box center [400, 48] width 16 height 16
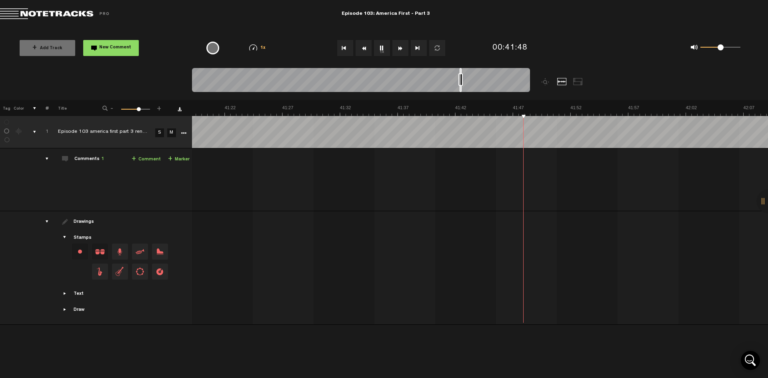
click at [400, 46] on button "Fast Forward" at bounding box center [400, 48] width 16 height 16
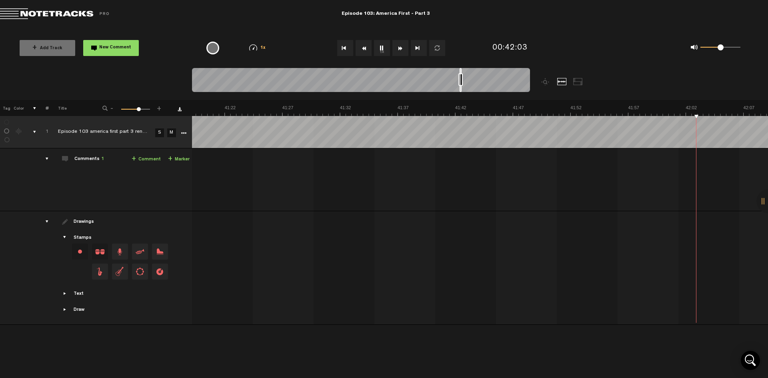
scroll to position [0, 28830]
click at [400, 46] on button "Fast Forward" at bounding box center [400, 48] width 16 height 16
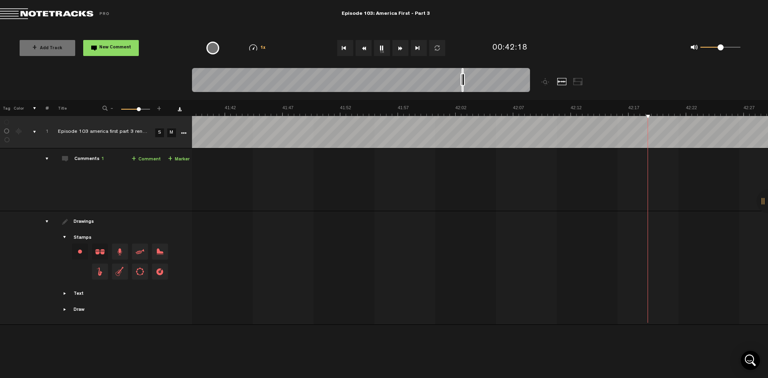
click at [400, 46] on button "Fast Forward" at bounding box center [400, 48] width 16 height 16
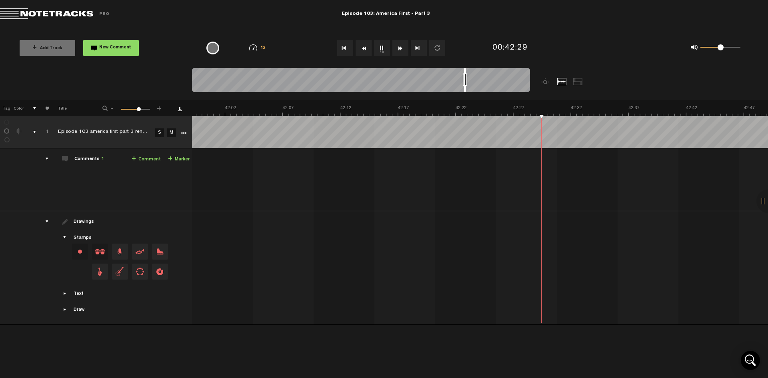
click at [400, 46] on button "Fast Forward" at bounding box center [400, 48] width 16 height 16
click at [379, 49] on button "1x" at bounding box center [382, 48] width 16 height 16
click at [378, 47] on button "1x" at bounding box center [382, 48] width 16 height 16
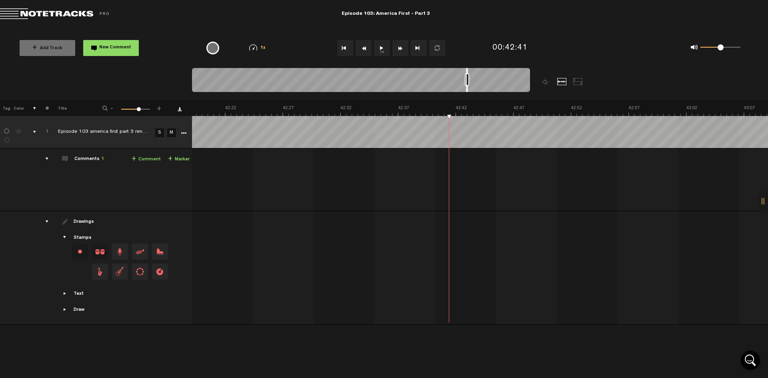
click at [382, 50] on button "1x" at bounding box center [382, 48] width 16 height 16
click at [380, 53] on button "1x" at bounding box center [382, 48] width 16 height 16
click at [398, 50] on button "Fast Forward" at bounding box center [400, 48] width 16 height 16
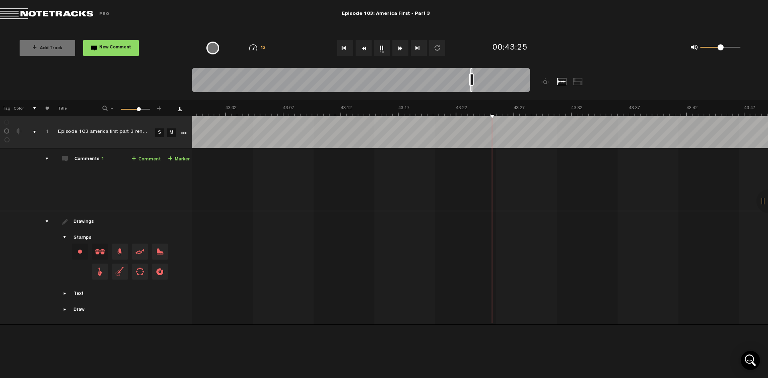
scroll to position [0, 29751]
click at [398, 50] on button "Fast Forward" at bounding box center [400, 48] width 16 height 16
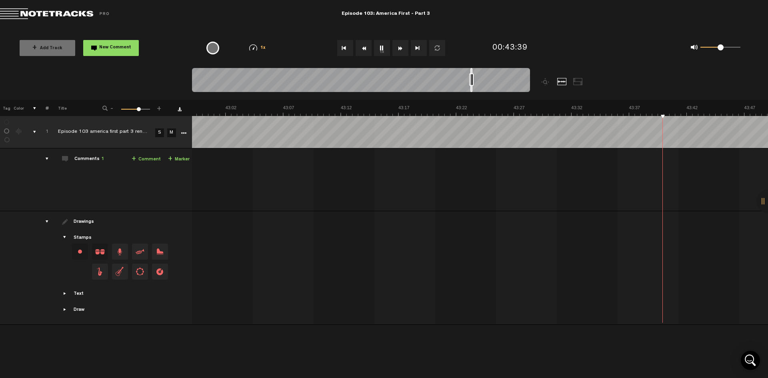
click at [398, 50] on button "Fast Forward" at bounding box center [400, 48] width 16 height 16
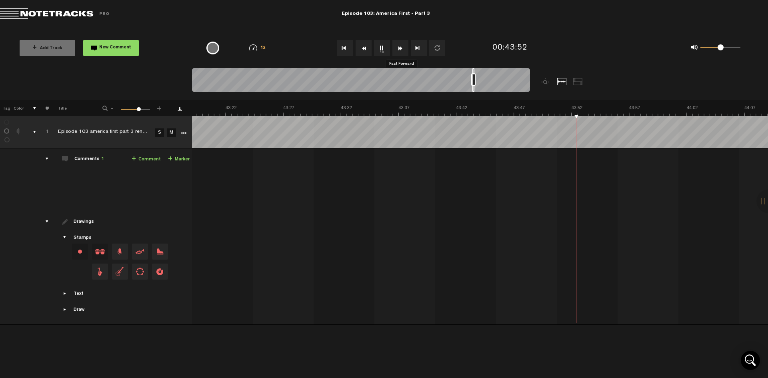
click at [398, 50] on button "Fast Forward" at bounding box center [400, 48] width 16 height 16
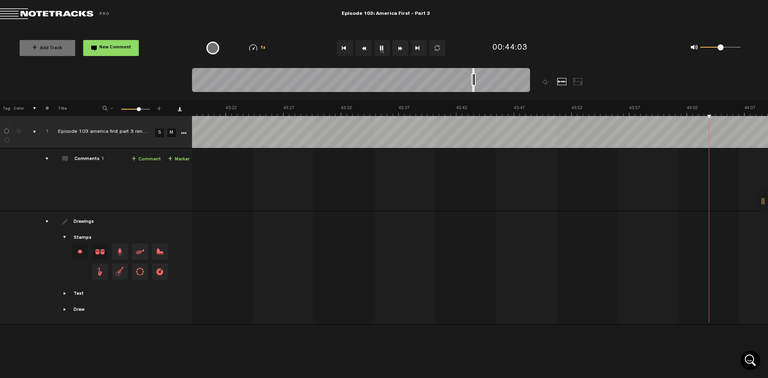
scroll to position [0, 30211]
click at [398, 50] on button "Fast Forward" at bounding box center [400, 48] width 16 height 16
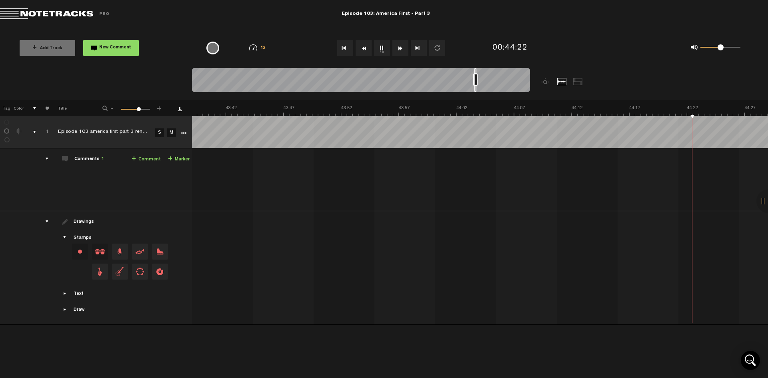
click at [398, 50] on button "Fast Forward" at bounding box center [400, 48] width 16 height 16
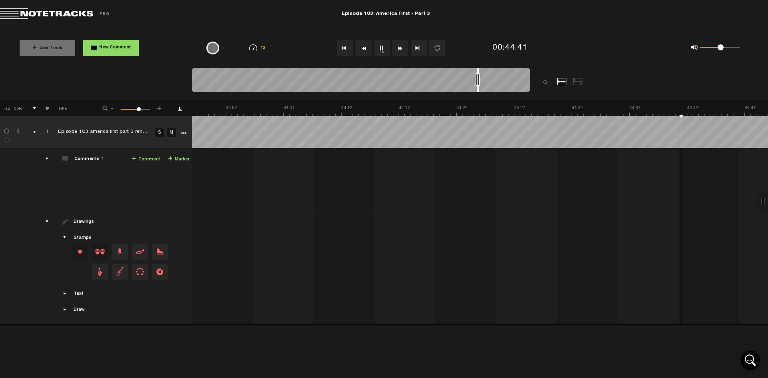
click at [398, 50] on button "Fast Forward" at bounding box center [400, 48] width 16 height 16
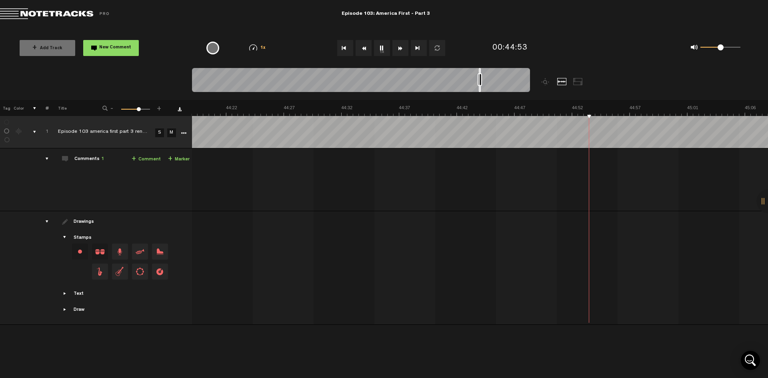
click at [398, 50] on button "Fast Forward" at bounding box center [400, 48] width 16 height 16
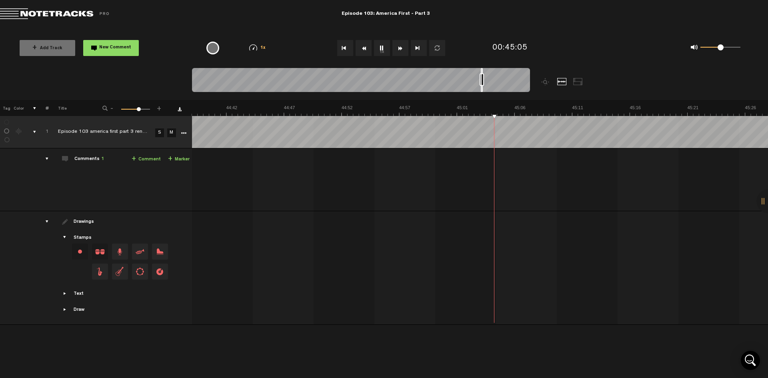
click at [398, 50] on button "Fast Forward" at bounding box center [400, 48] width 16 height 16
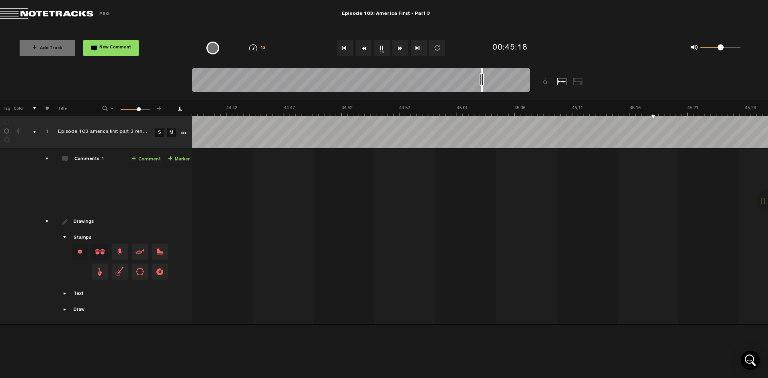
click at [398, 50] on button "Fast Forward" at bounding box center [400, 48] width 16 height 16
drag, startPoint x: 528, startPoint y: 72, endPoint x: 519, endPoint y: 74, distance: 9.3
click at [519, 74] on div at bounding box center [361, 81] width 338 height 27
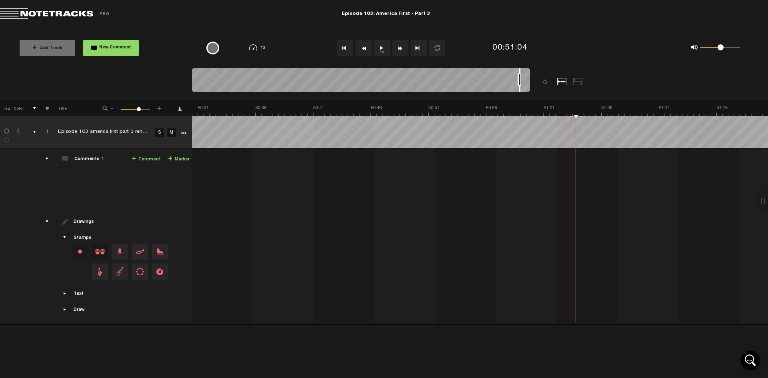
click at [382, 46] on button "1x" at bounding box center [382, 48] width 16 height 16
